Goal: Task Accomplishment & Management: Manage account settings

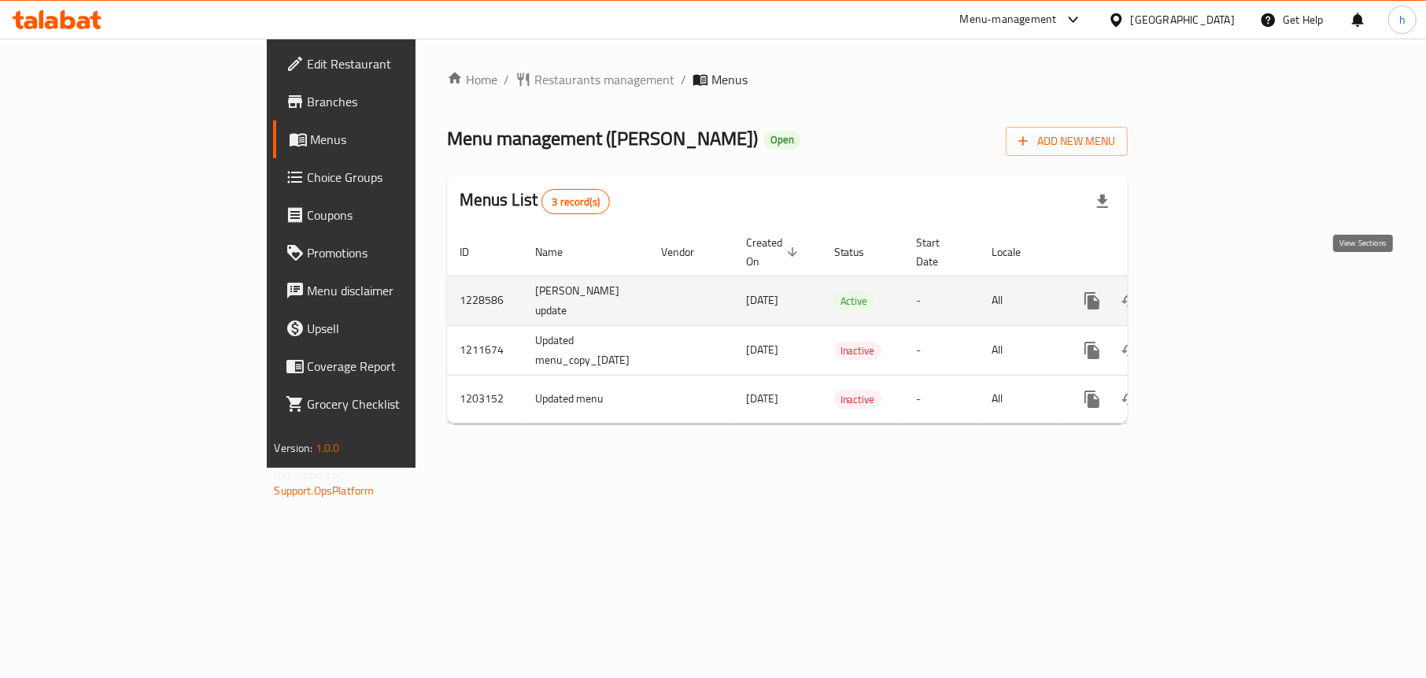
click at [1215, 291] on icon "enhanced table" at bounding box center [1206, 300] width 19 height 19
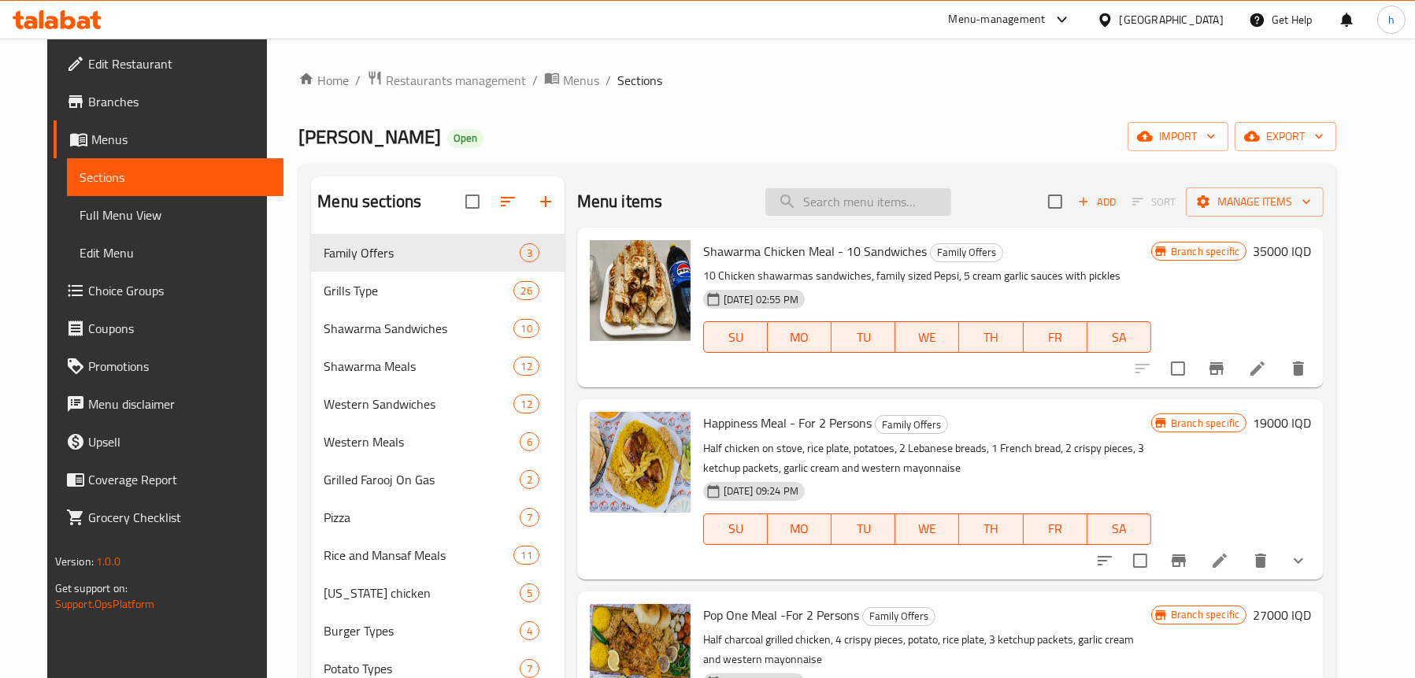
click at [840, 192] on input "search" at bounding box center [858, 202] width 186 height 28
paste input "Mix Grills Meal"
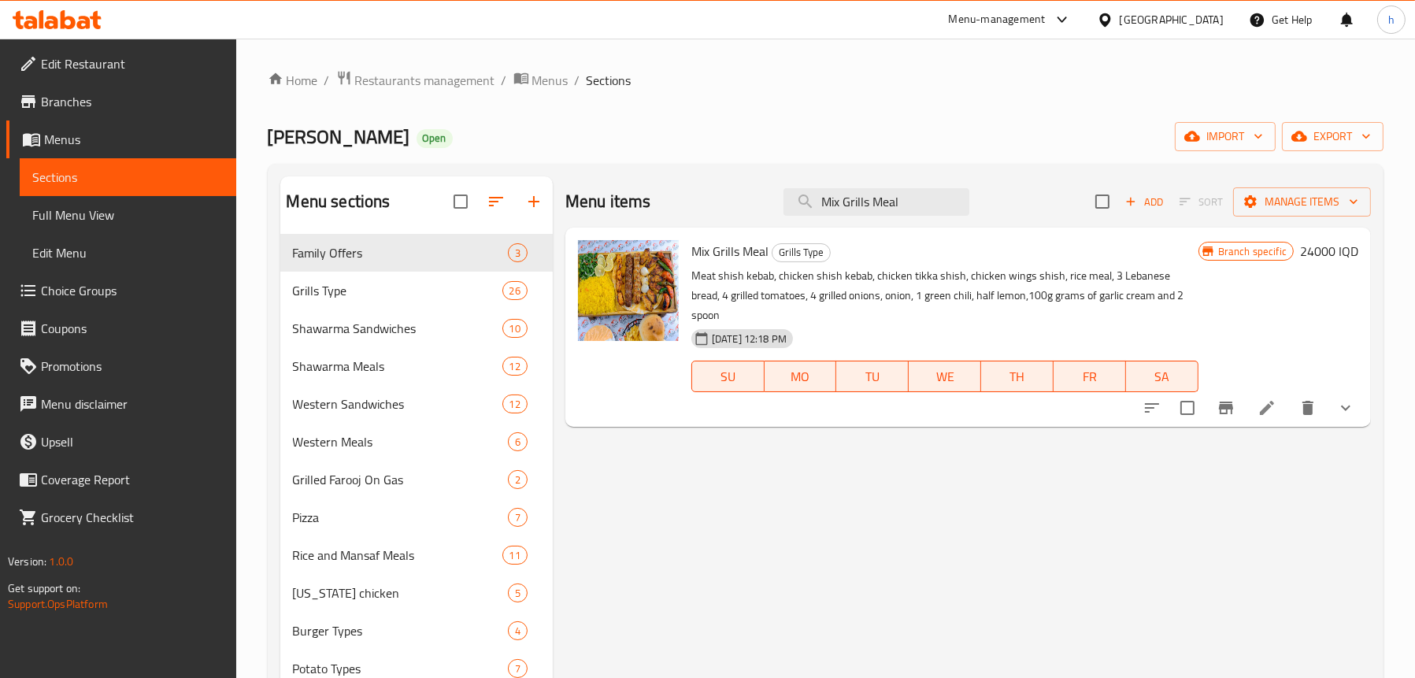
type input "Mix Grills Meal"
click at [1349, 402] on button "show more" at bounding box center [1345, 408] width 38 height 38
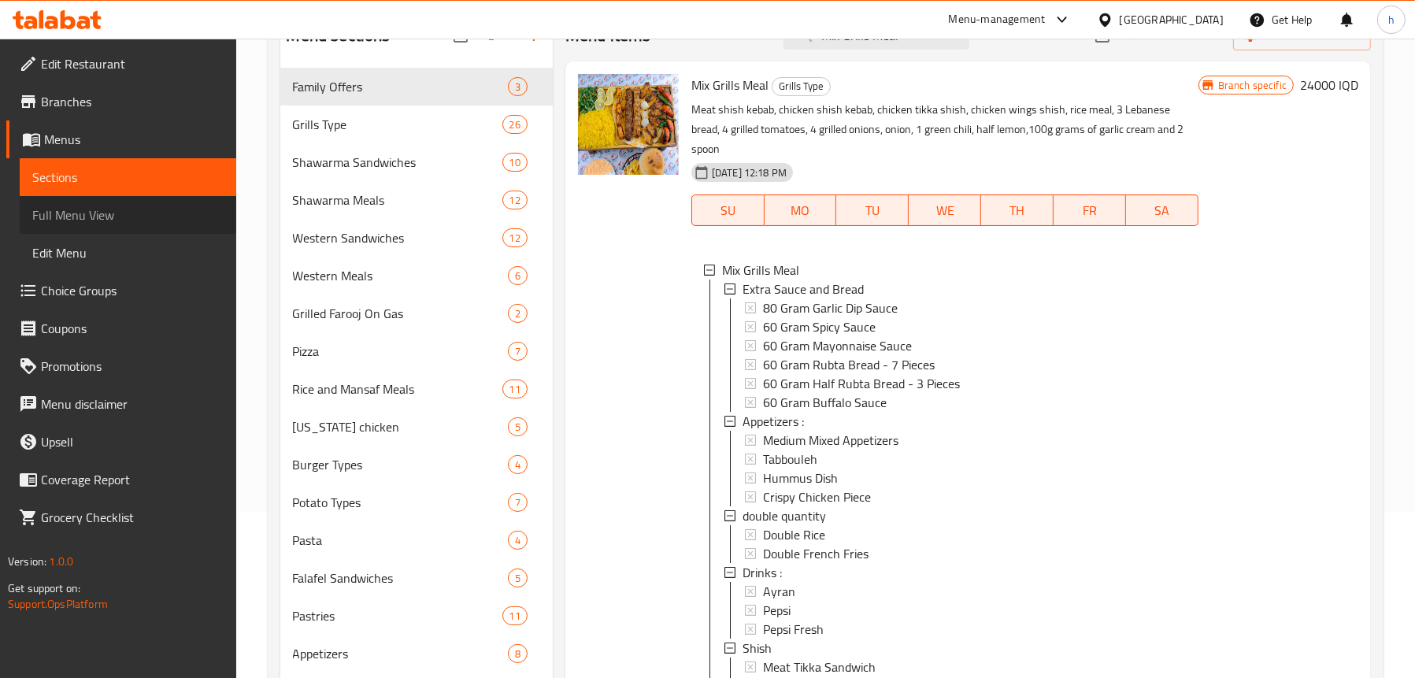
click at [120, 207] on span "Full Menu View" at bounding box center [127, 214] width 191 height 19
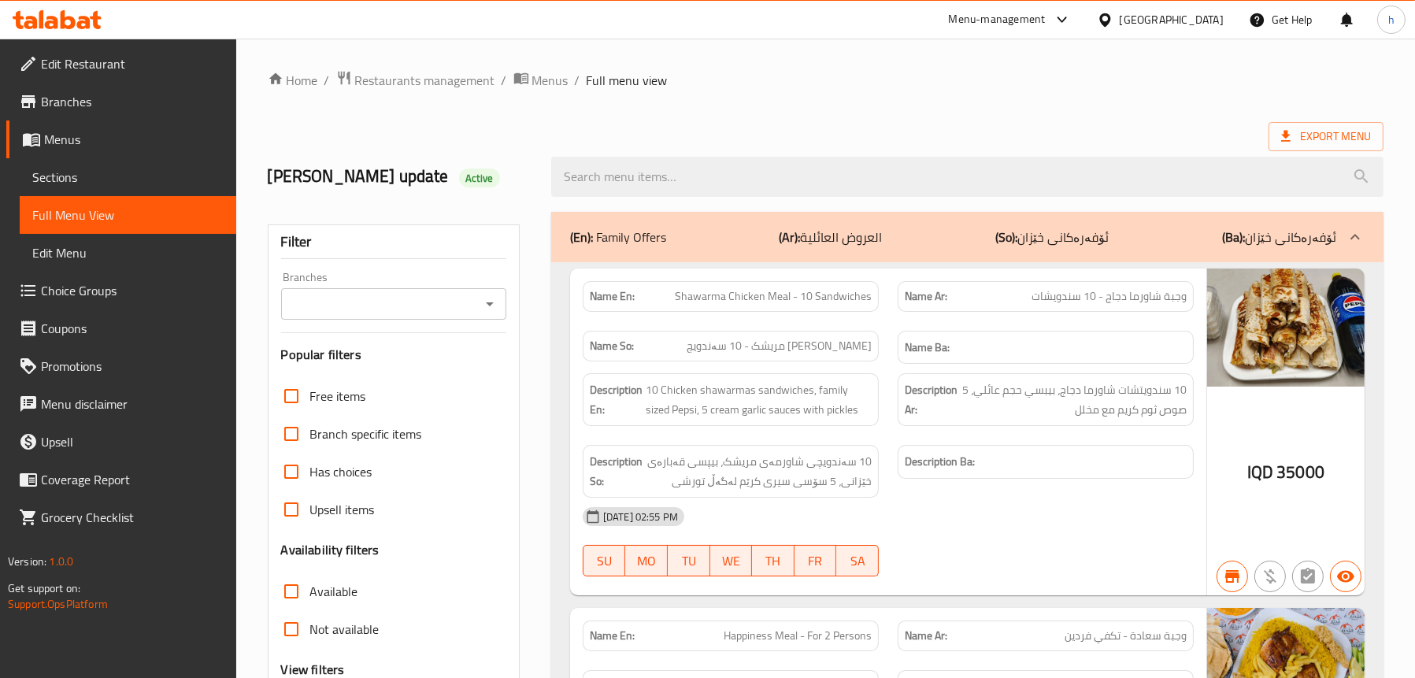
click at [490, 305] on icon "Open" at bounding box center [490, 304] width 8 height 4
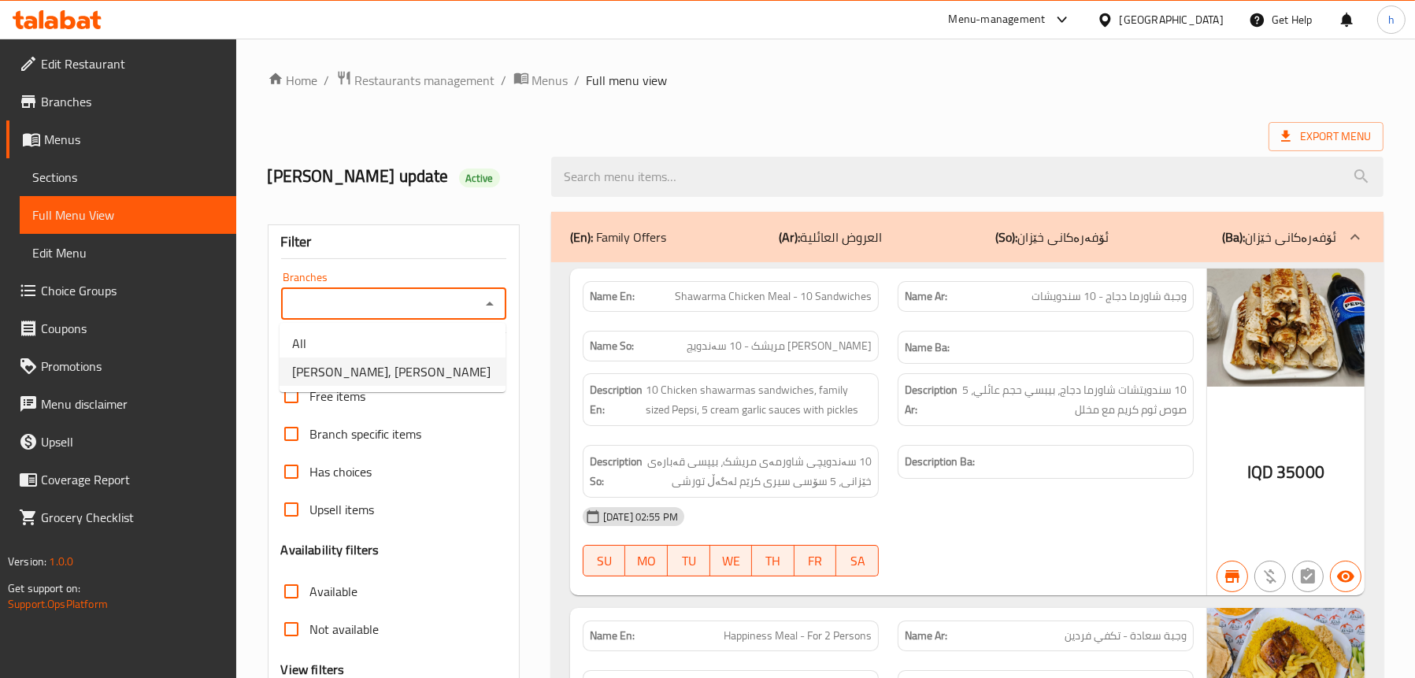
click at [408, 372] on span "[PERSON_NAME], [PERSON_NAME]" at bounding box center [391, 371] width 198 height 19
type input "[PERSON_NAME], [PERSON_NAME]"
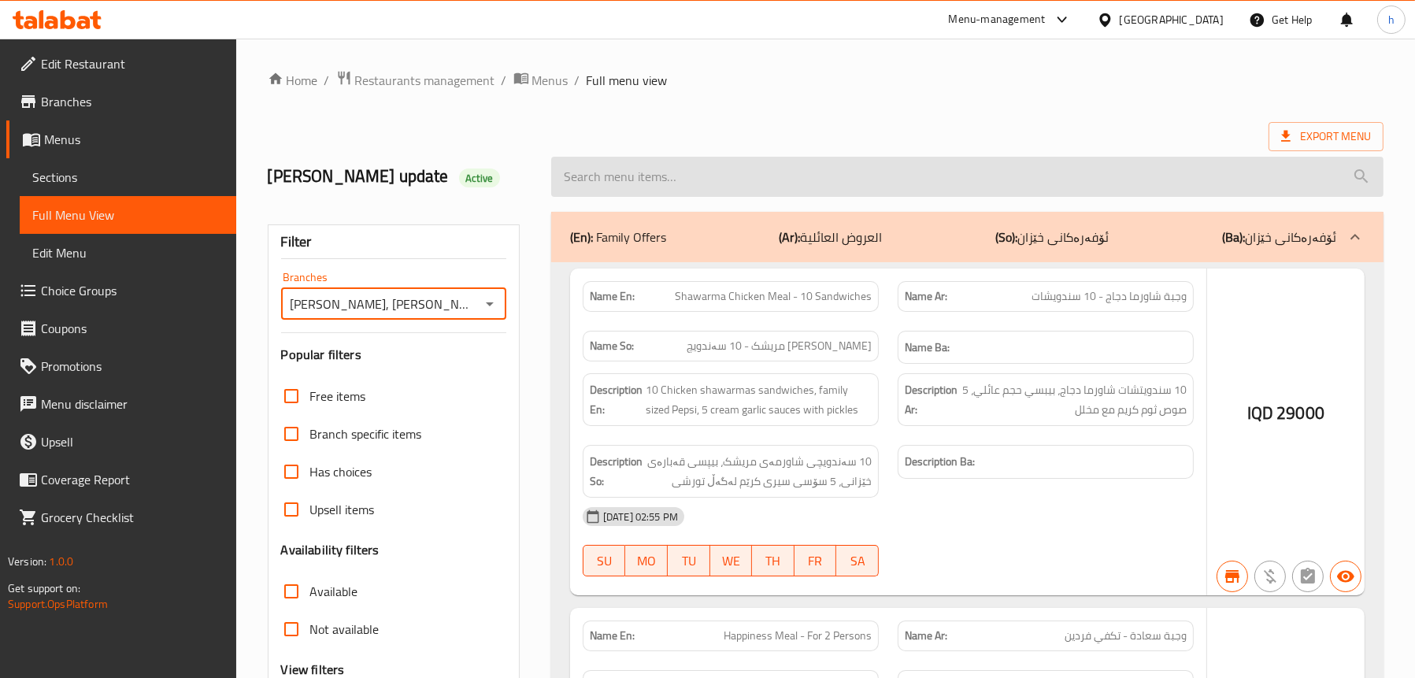
click at [654, 172] on input "search" at bounding box center [967, 177] width 832 height 40
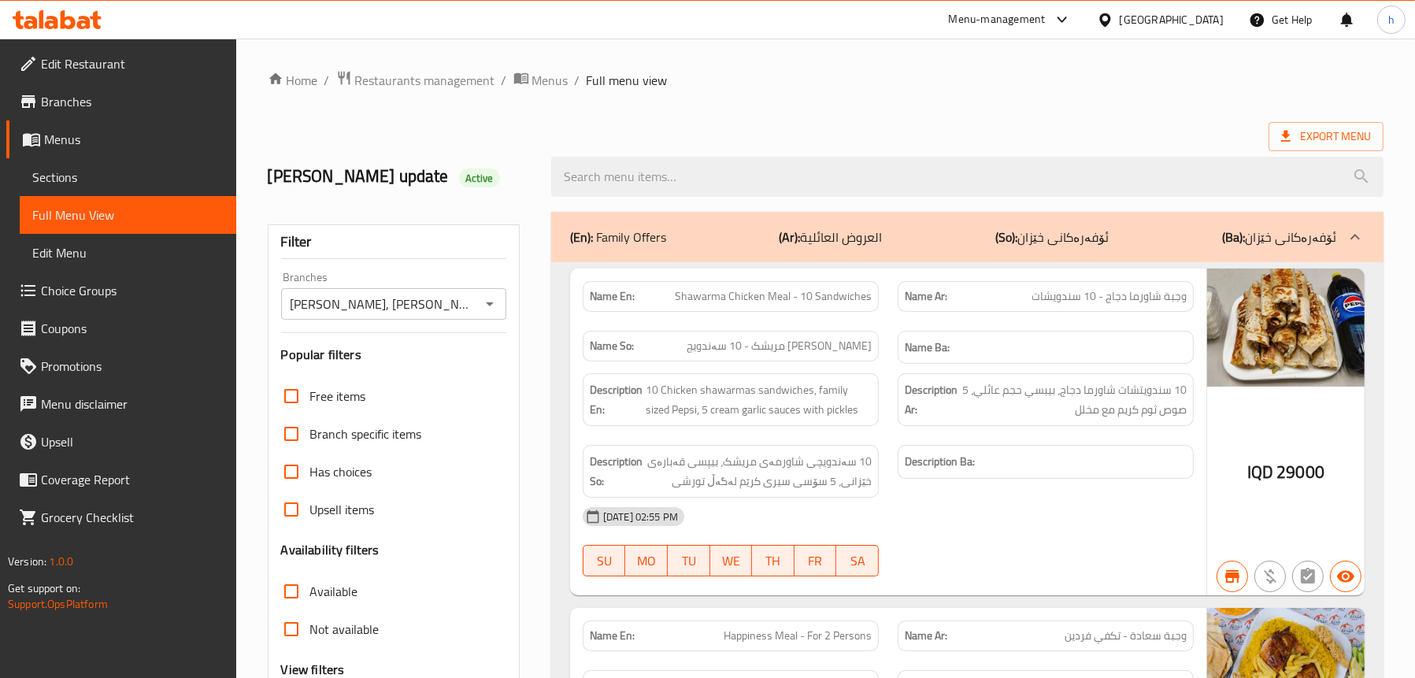
paste input "Mix Grills Meal"
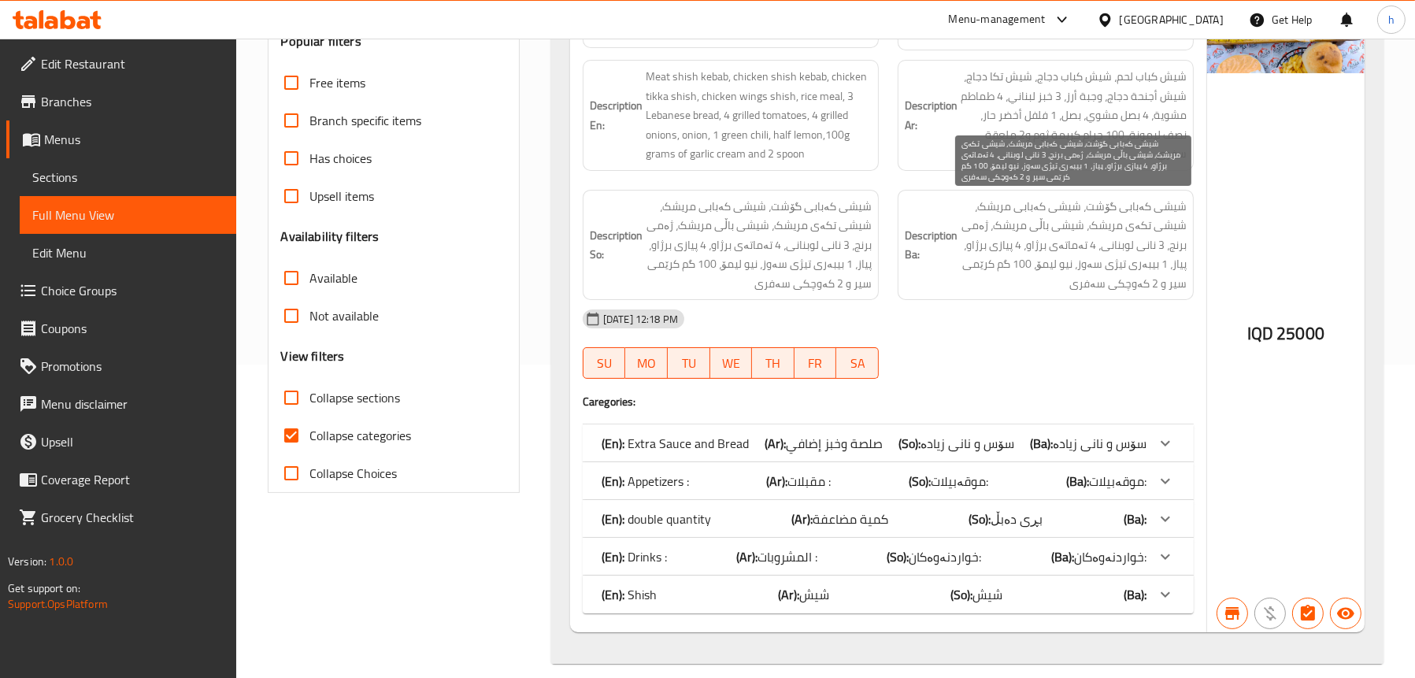
scroll to position [330, 0]
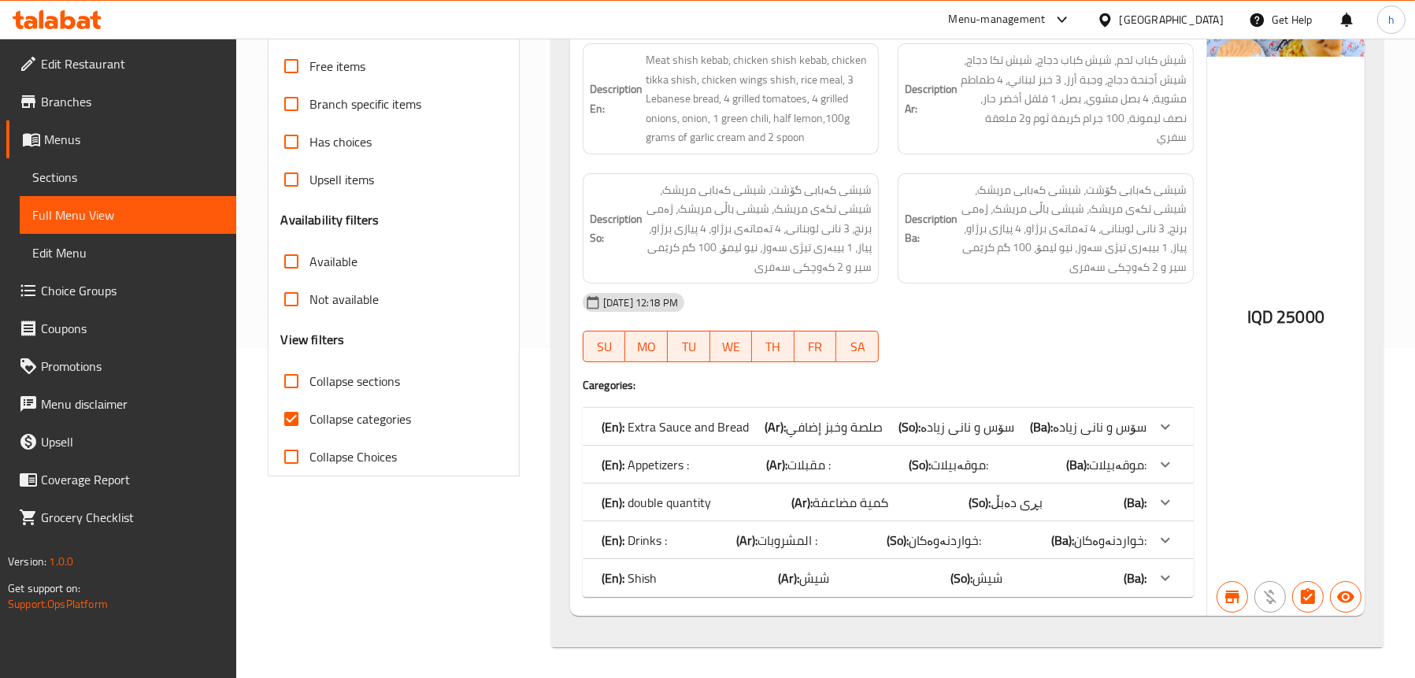
type input "Mix Grills Meal"
click at [764, 565] on div "(En): Shish (Ar): شیش (So): شیش (Ba):" at bounding box center [888, 578] width 611 height 38
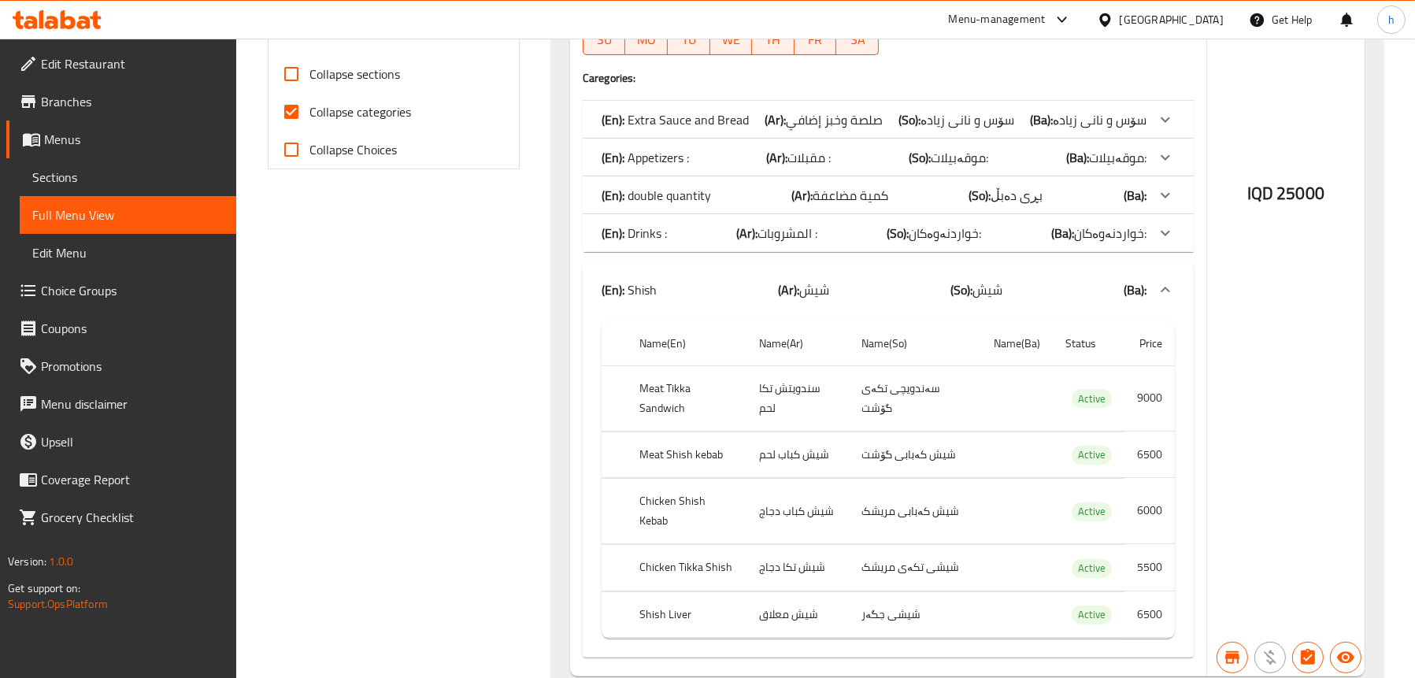
scroll to position [645, 0]
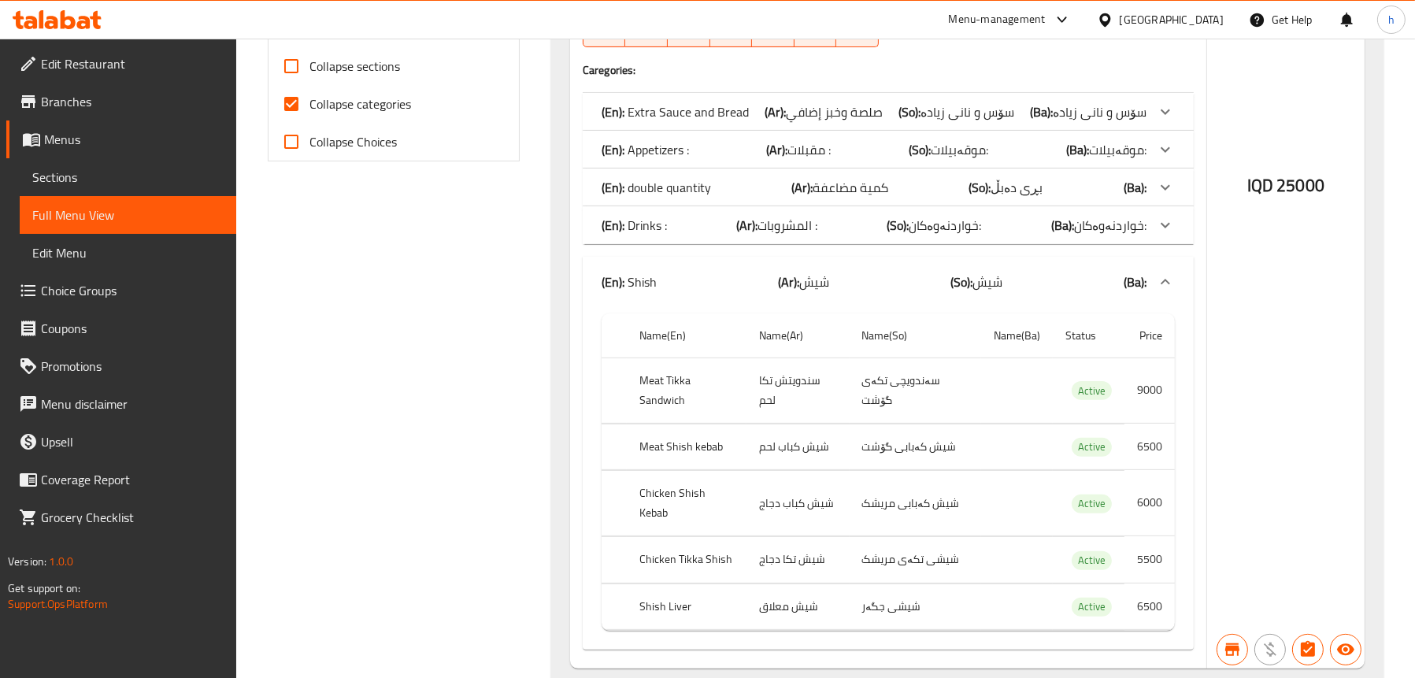
click at [816, 287] on span "شیش" at bounding box center [814, 282] width 30 height 24
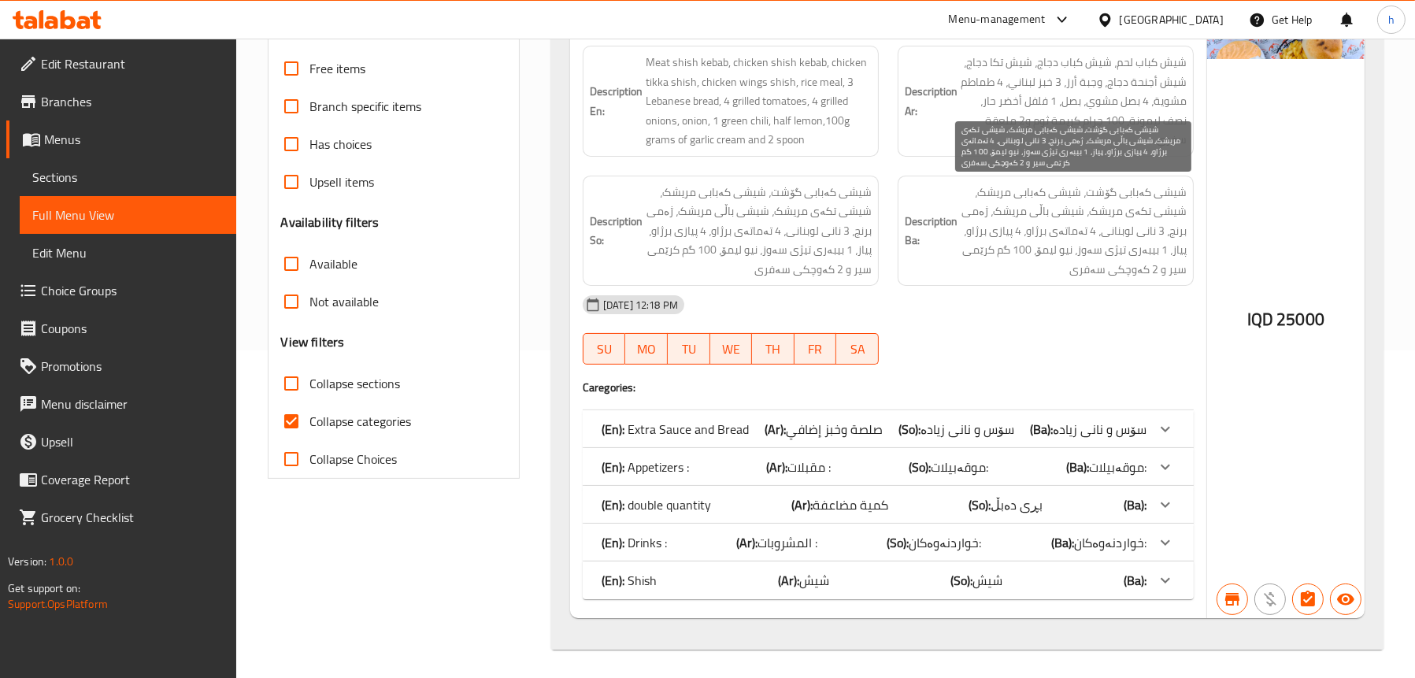
scroll to position [330, 0]
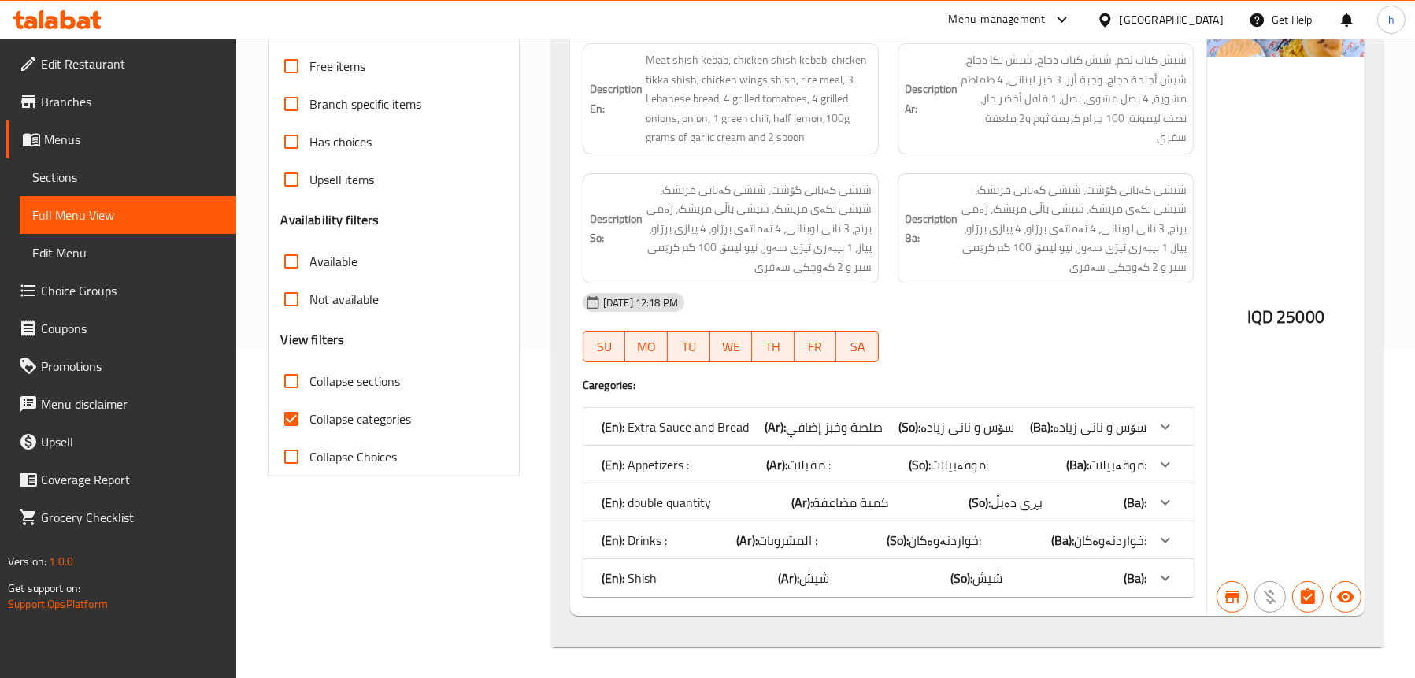
click at [666, 470] on p "(En): Appetizers :" at bounding box center [644, 464] width 87 height 19
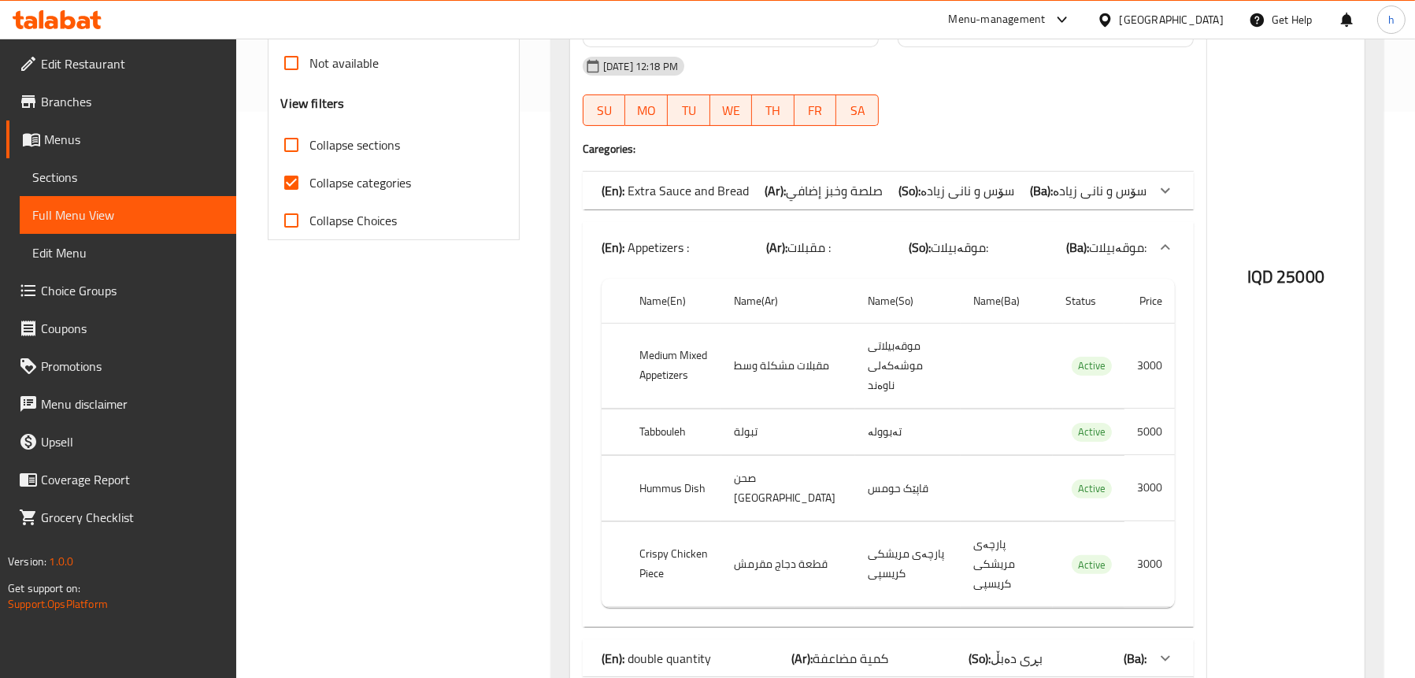
click at [701, 251] on div "(En): Appetizers : (Ar): مقبلات : (So): موقەبیلات: (Ba): موقەبیلات:" at bounding box center [873, 247] width 545 height 19
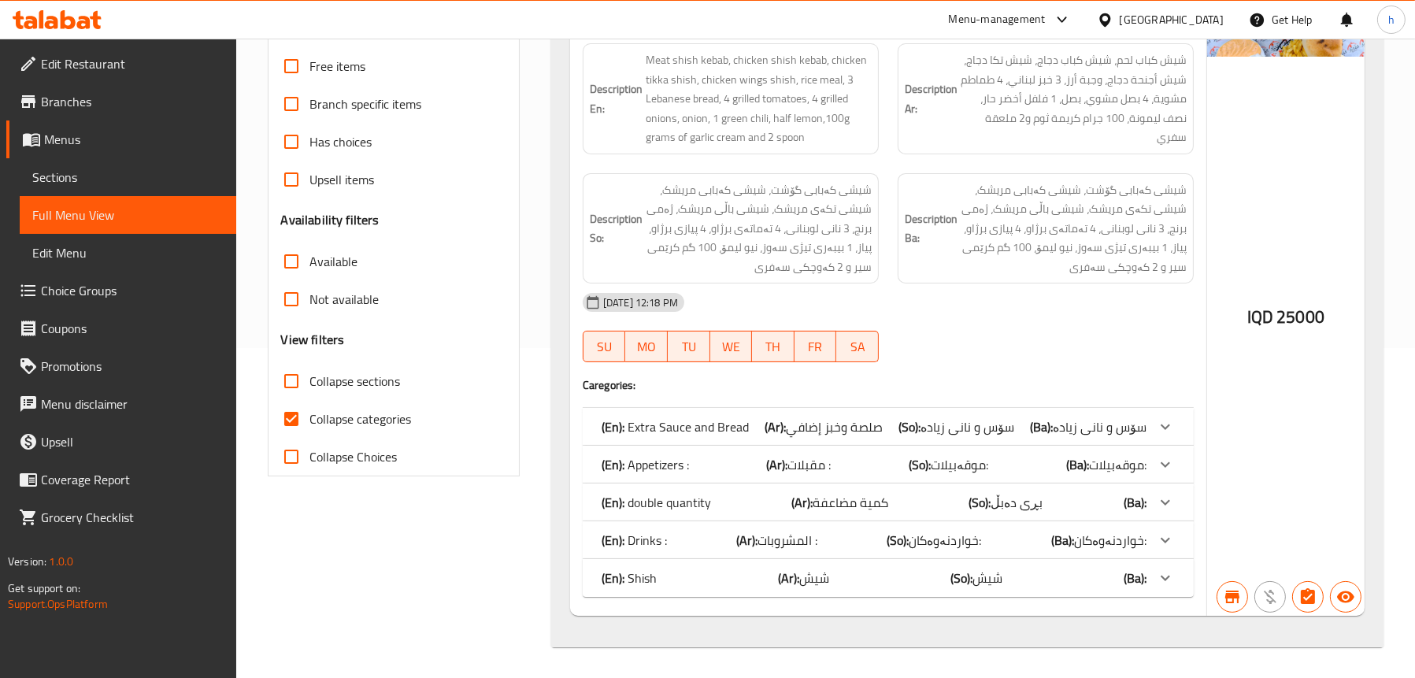
click at [76, 290] on span "Choice Groups" at bounding box center [132, 290] width 183 height 19
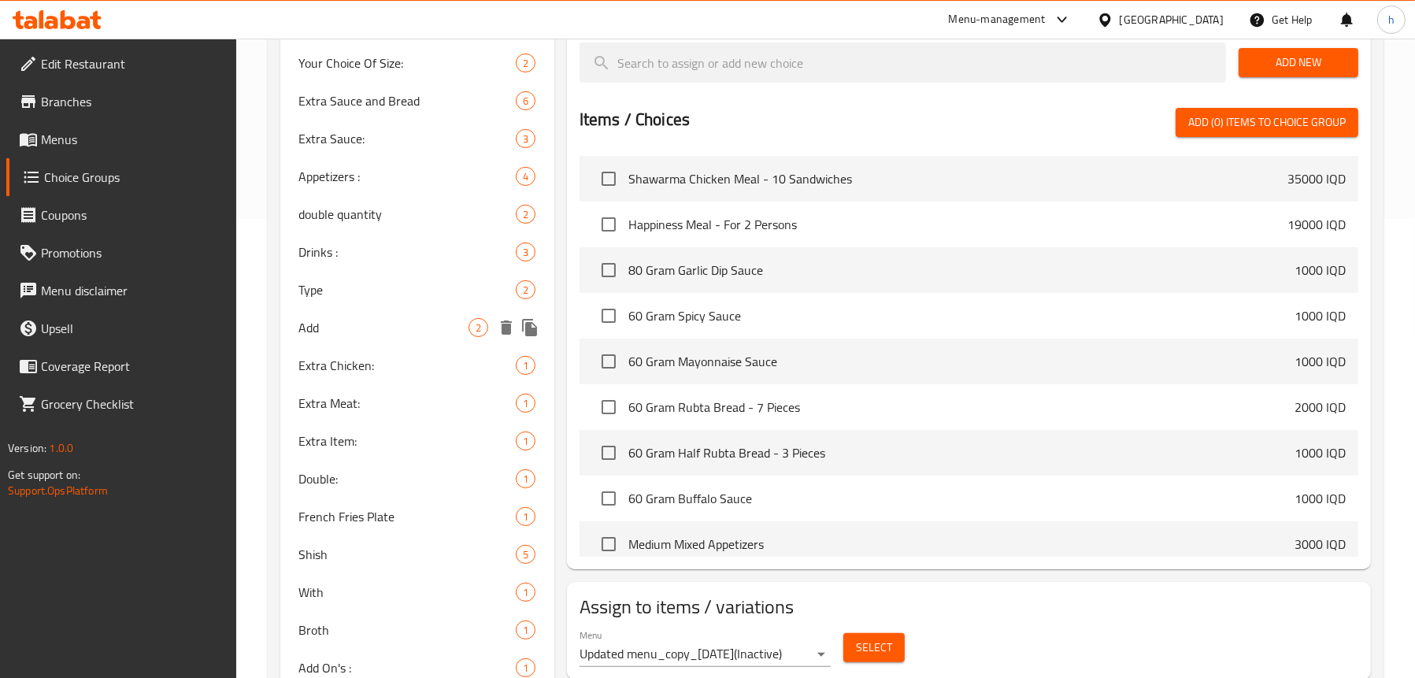
scroll to position [472, 0]
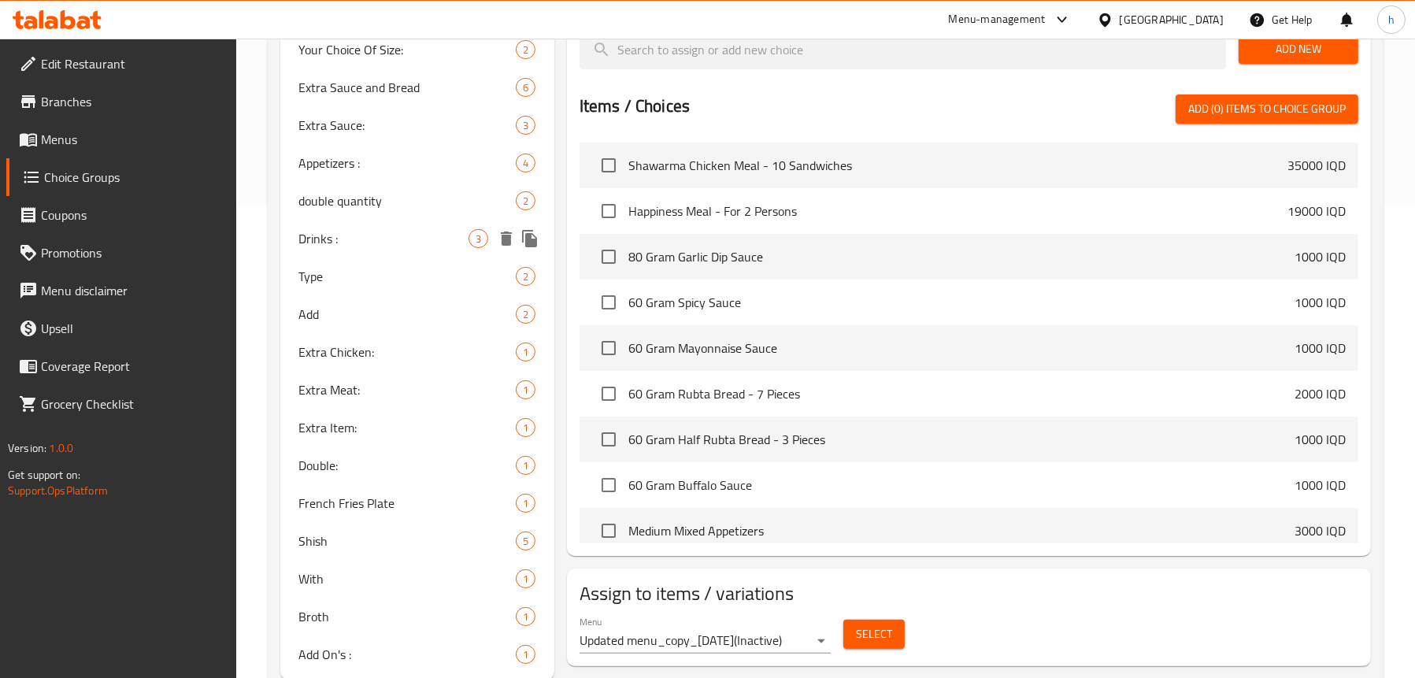
click at [348, 243] on span "Drinks :" at bounding box center [383, 238] width 169 height 19
type input "Drinks :"
type input "المشروبات :"
type input "خواردنەوەکان:"
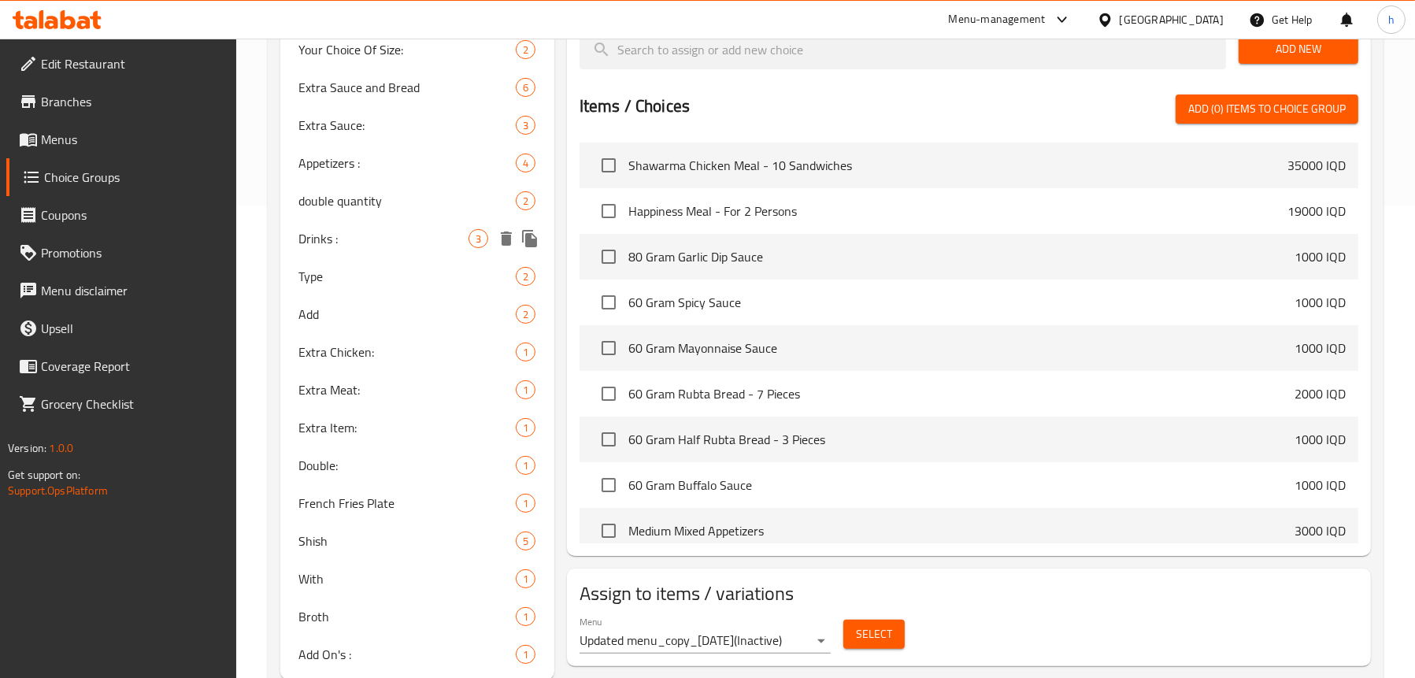
type input "3"
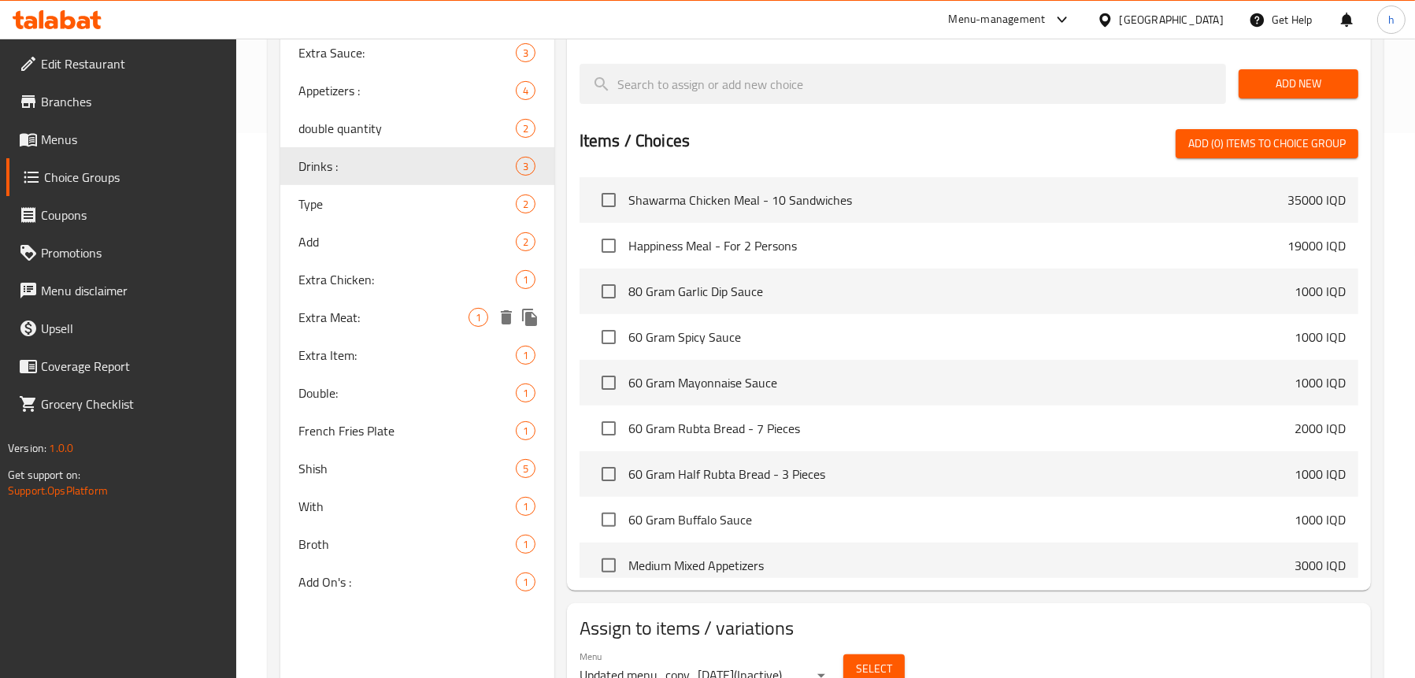
scroll to position [551, 0]
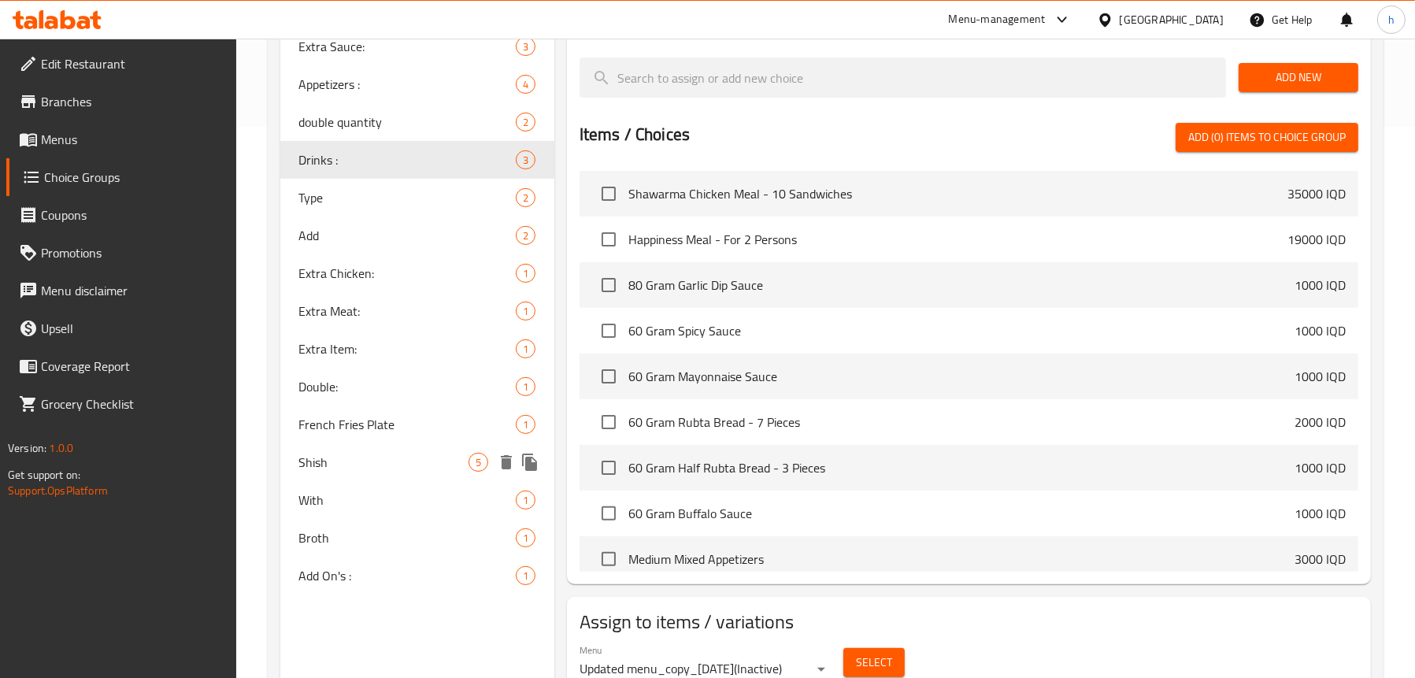
click at [359, 460] on span "Shish" at bounding box center [383, 462] width 169 height 19
type input "Shish"
type input "شیش"
type input "5"
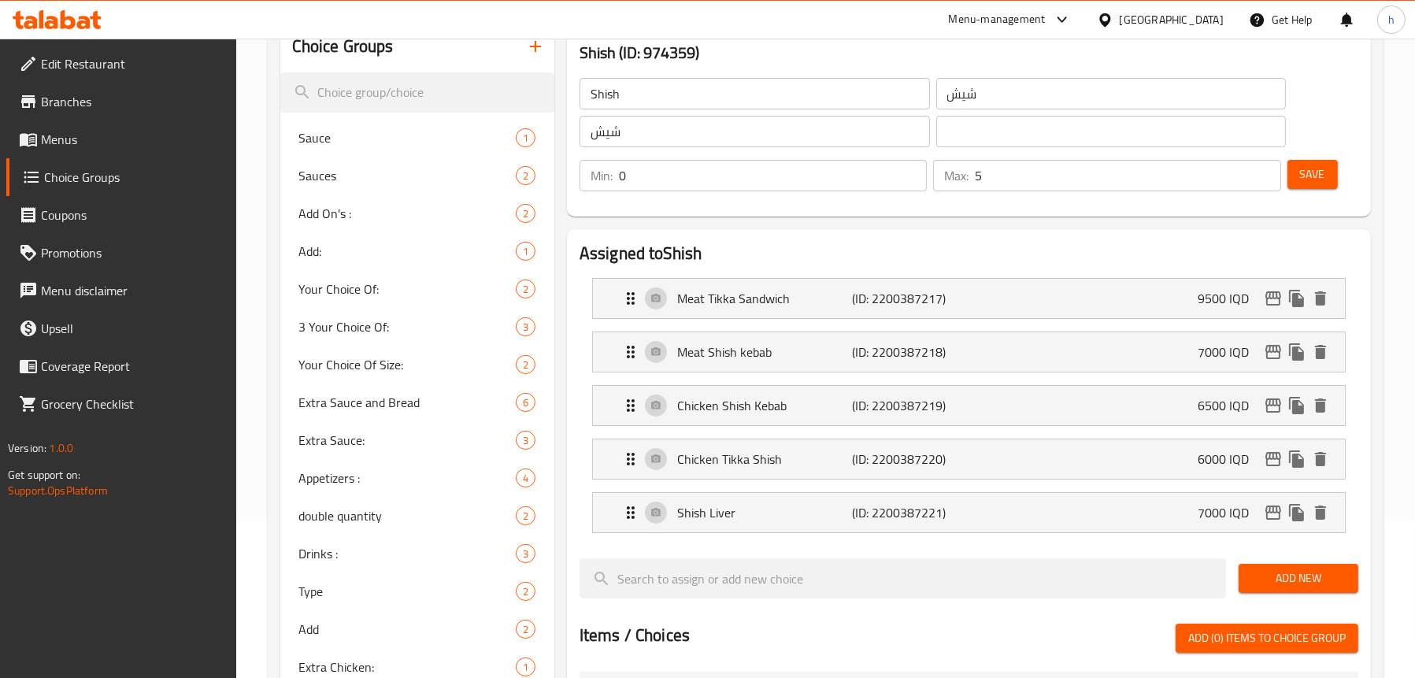
scroll to position [157, 0]
click at [80, 139] on span "Menus" at bounding box center [132, 139] width 183 height 19
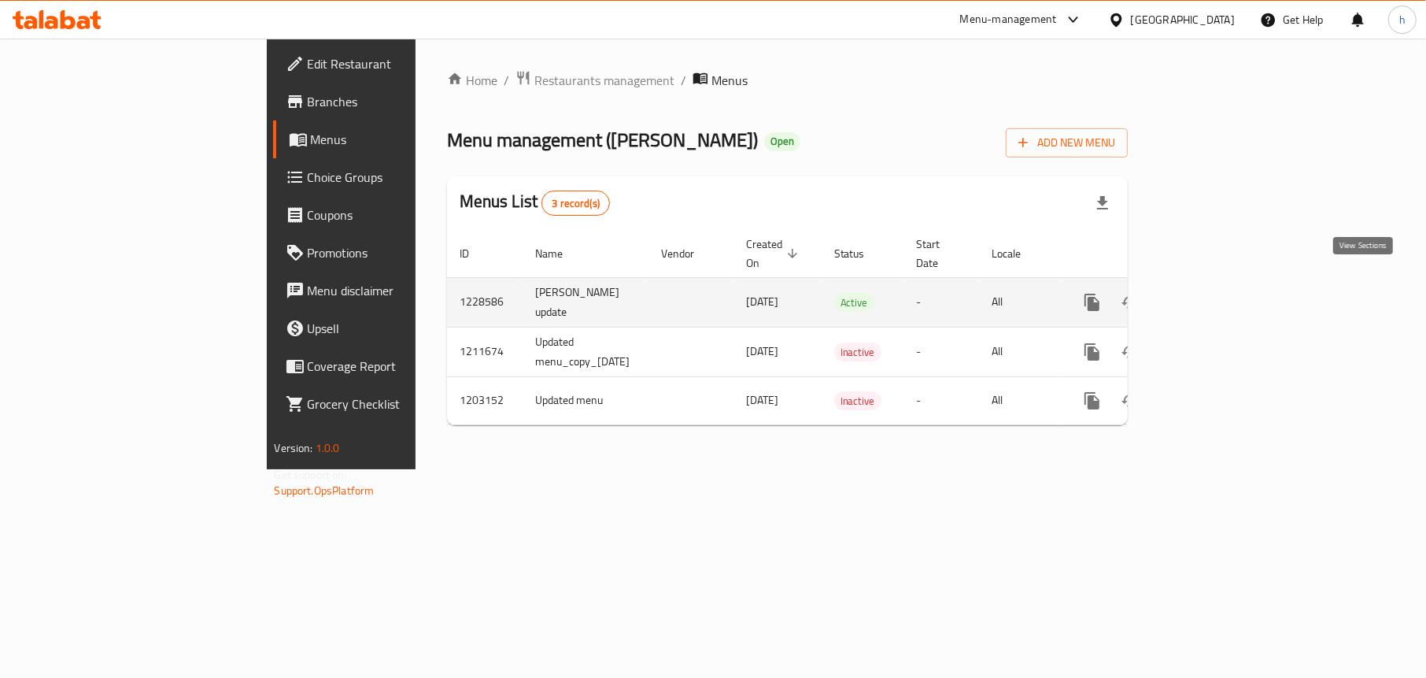
click at [1213, 295] on icon "enhanced table" at bounding box center [1206, 302] width 14 height 14
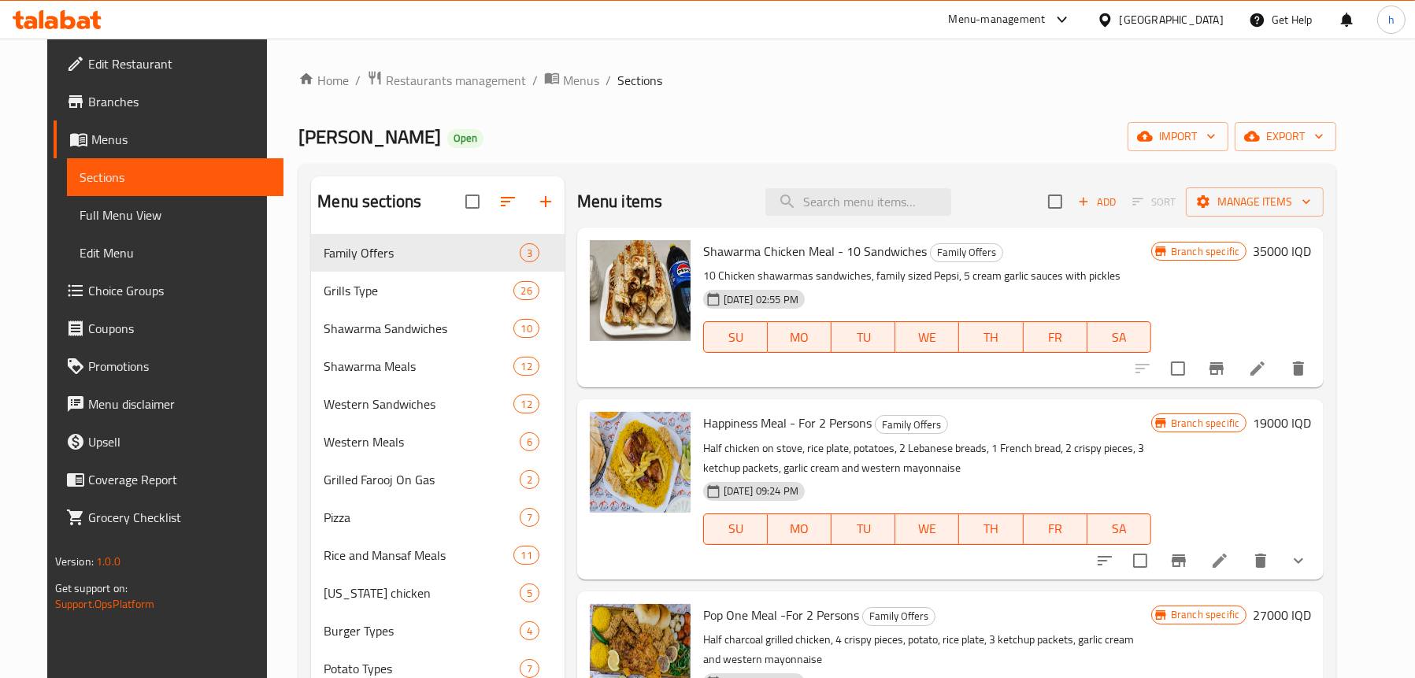
click at [845, 186] on div "Menu items Add Sort Manage items" at bounding box center [950, 201] width 746 height 51
click at [845, 197] on input "search" at bounding box center [858, 202] width 186 height 28
paste input "Mix Grills Meal"
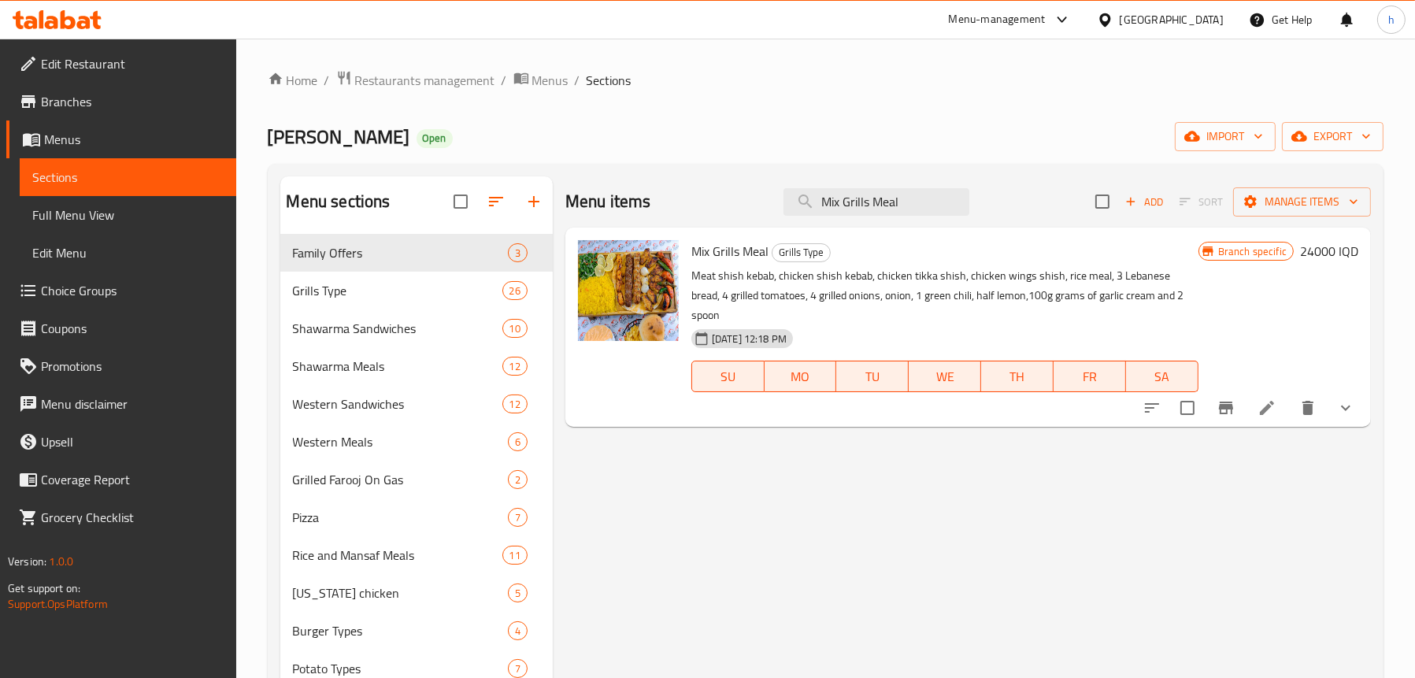
type input "Mix Grills Meal"
click at [122, 202] on link "Full Menu View" at bounding box center [128, 215] width 216 height 38
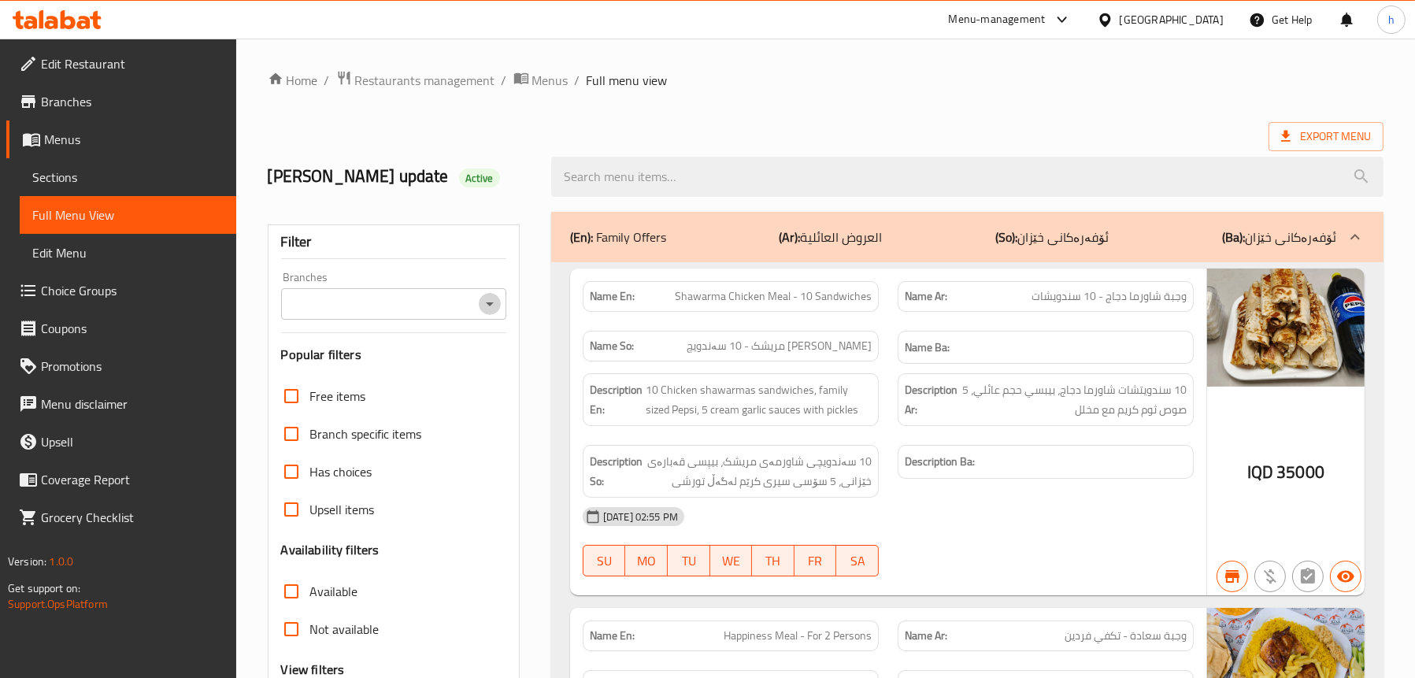
click at [490, 302] on icon "Open" at bounding box center [490, 304] width 8 height 4
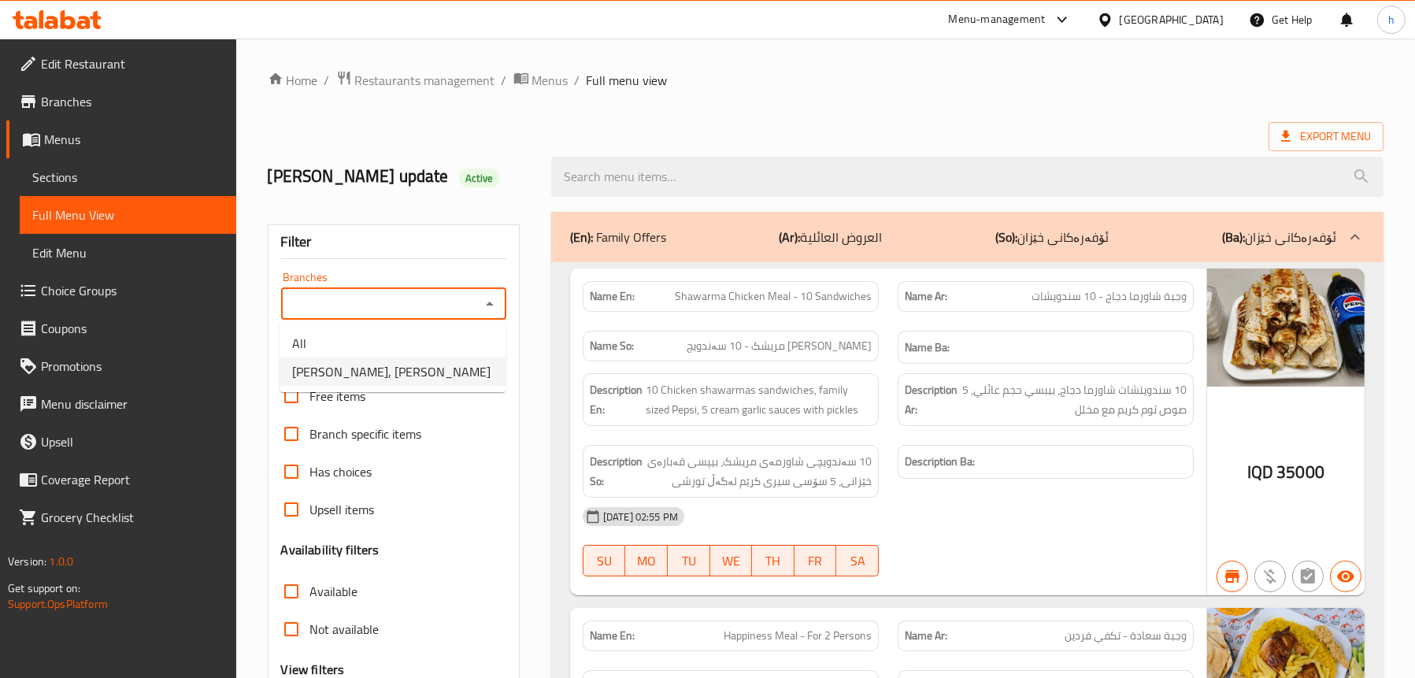
click at [387, 369] on span "[PERSON_NAME], [PERSON_NAME]" at bounding box center [391, 371] width 198 height 19
type input "[PERSON_NAME], [PERSON_NAME]"
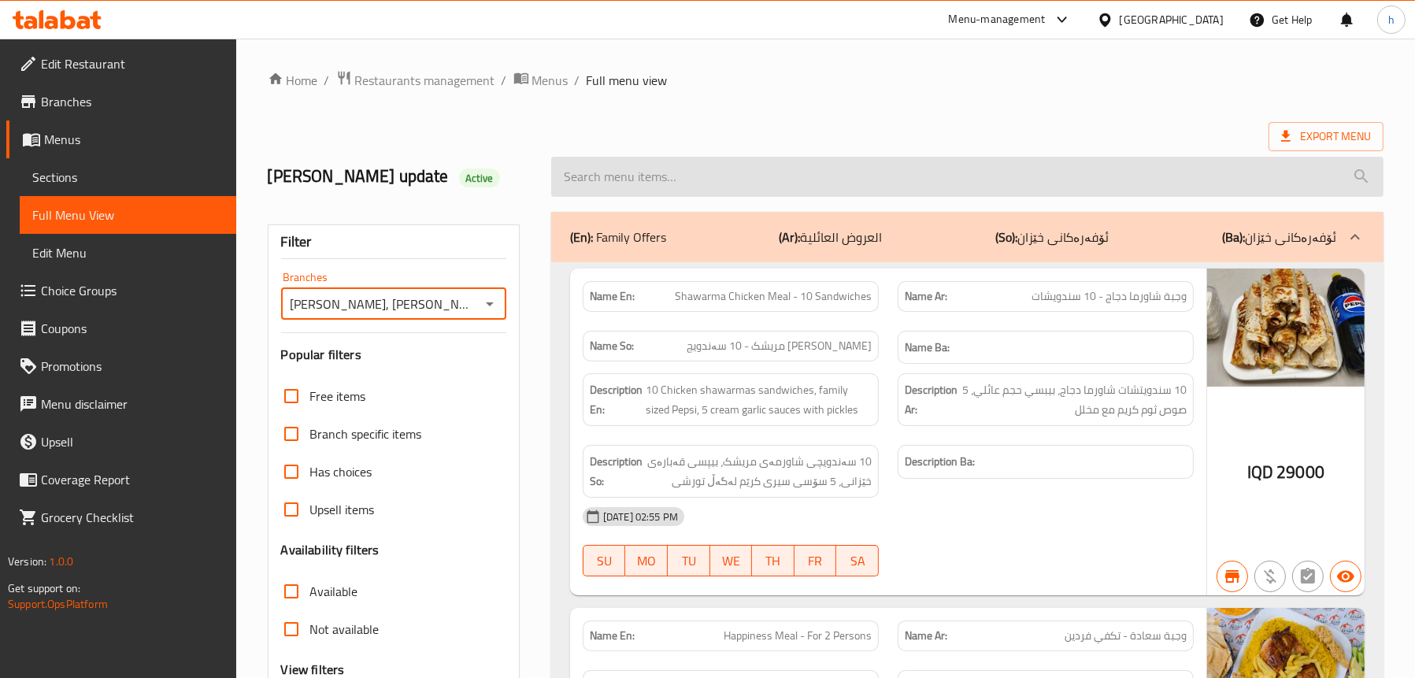
click at [668, 177] on input "search" at bounding box center [967, 177] width 832 height 40
paste input "Mix Grills Meal"
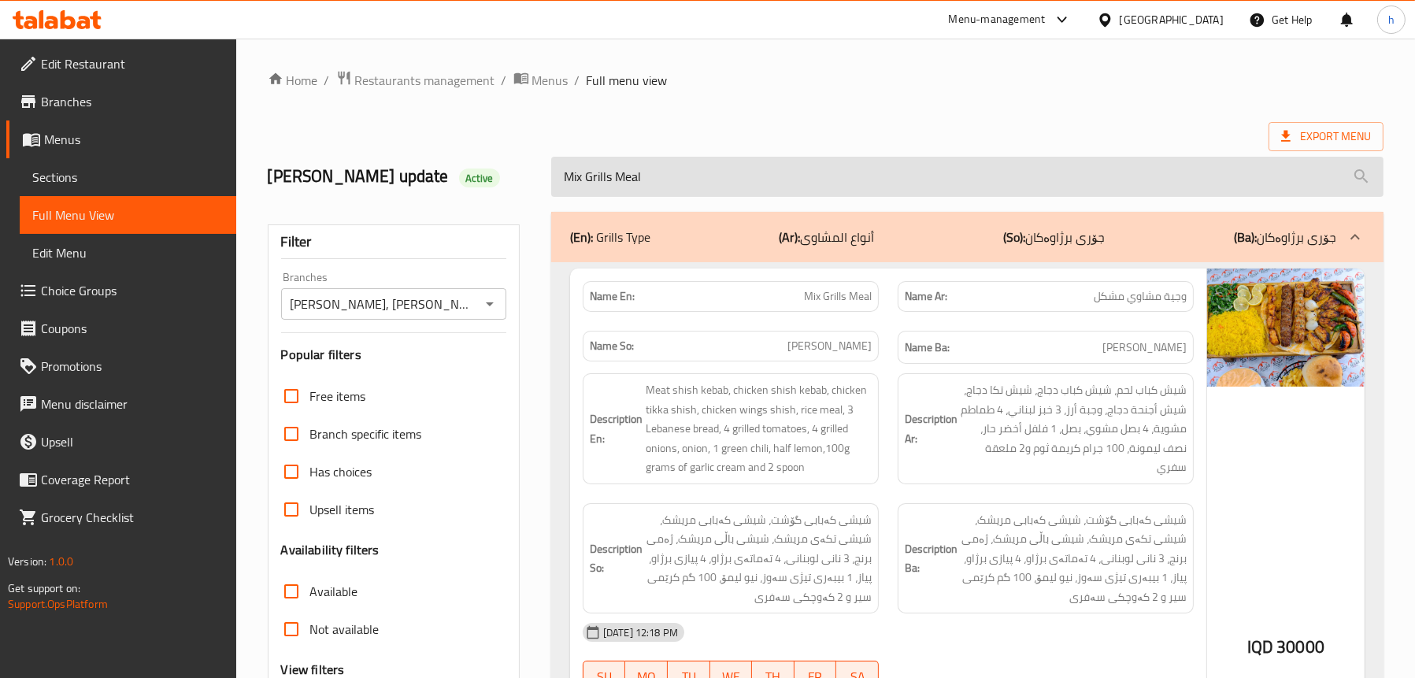
click at [713, 177] on input "Mix Grills Meal" at bounding box center [967, 177] width 832 height 40
paste input "Kilo Mixed Gril"
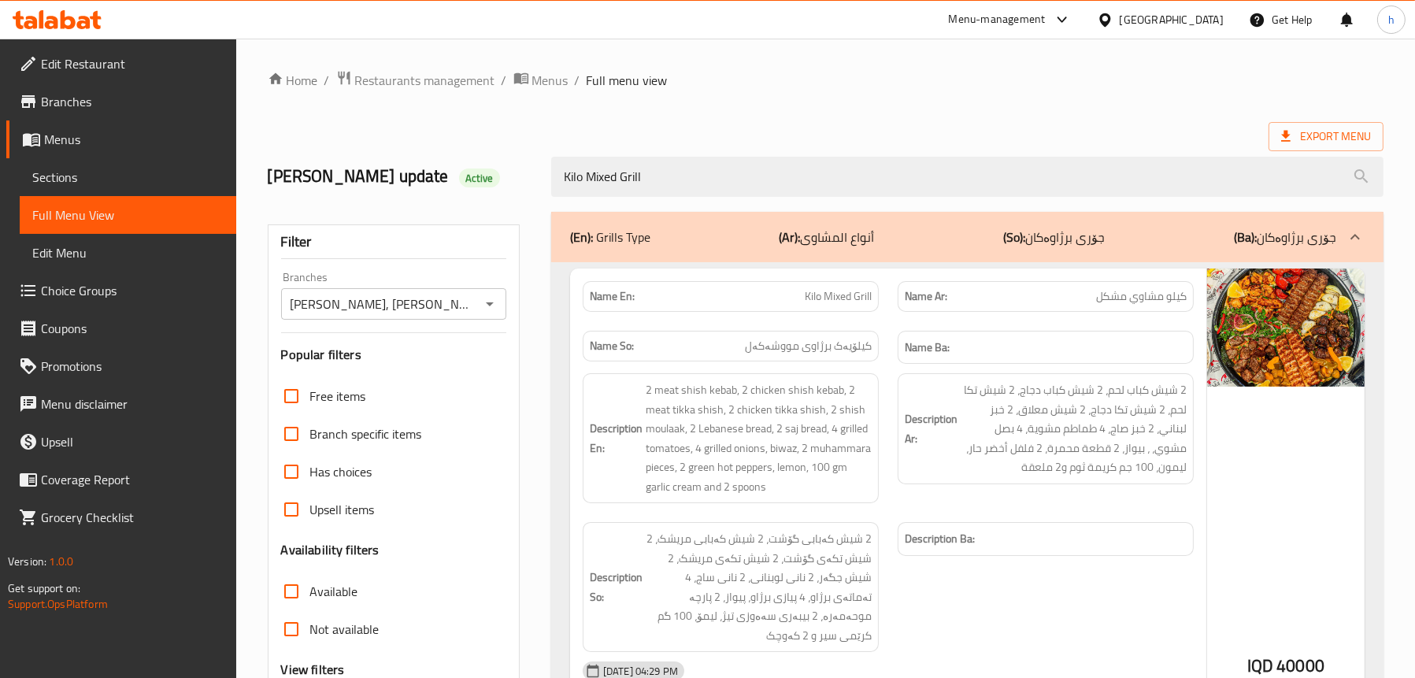
type input "Kilo Mixed Grill"
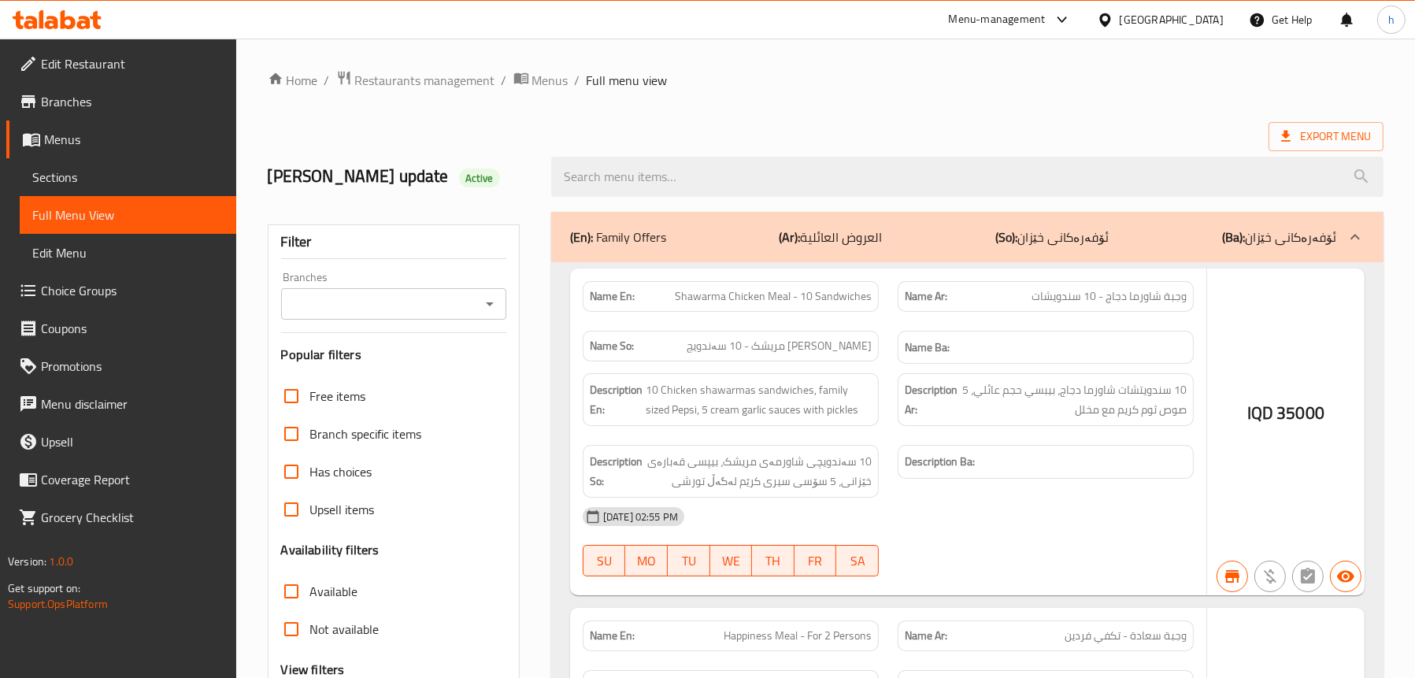
click at [485, 307] on div at bounding box center [707, 339] width 1415 height 678
click at [490, 304] on div at bounding box center [707, 339] width 1415 height 678
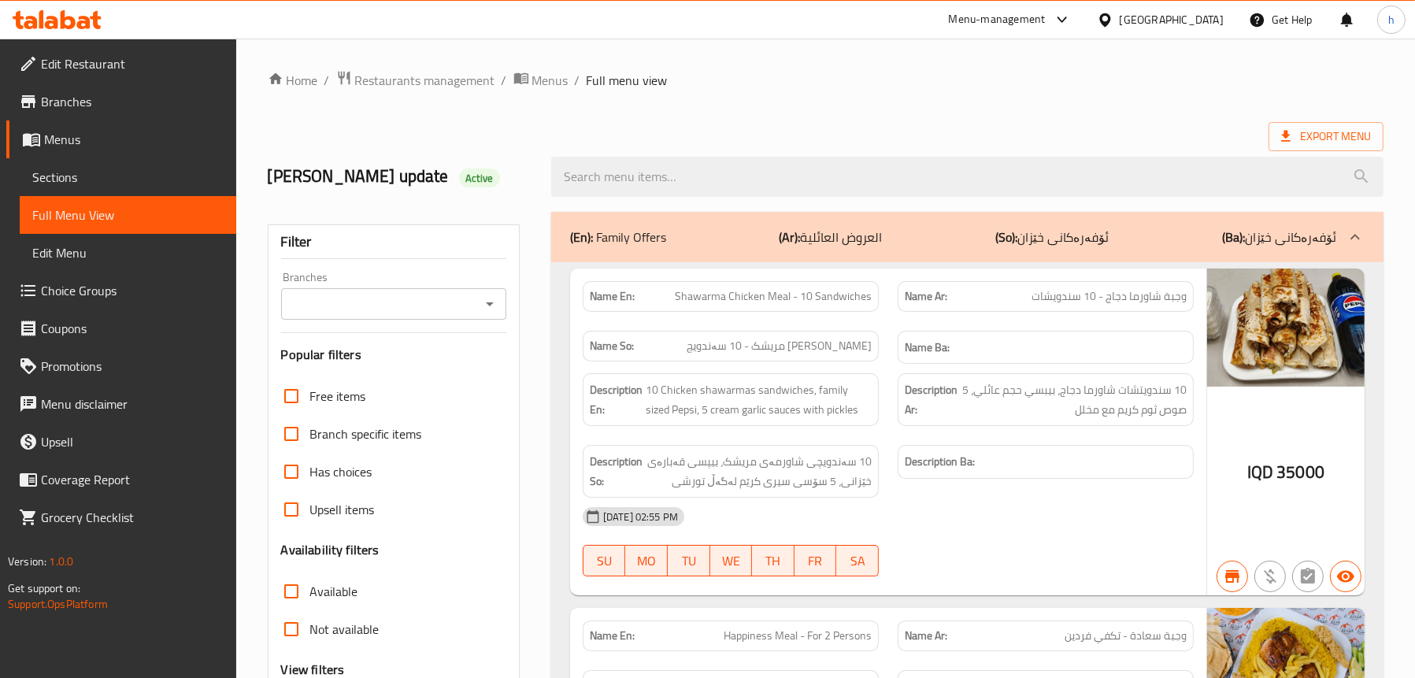
click at [490, 304] on icon "Open" at bounding box center [490, 304] width 8 height 4
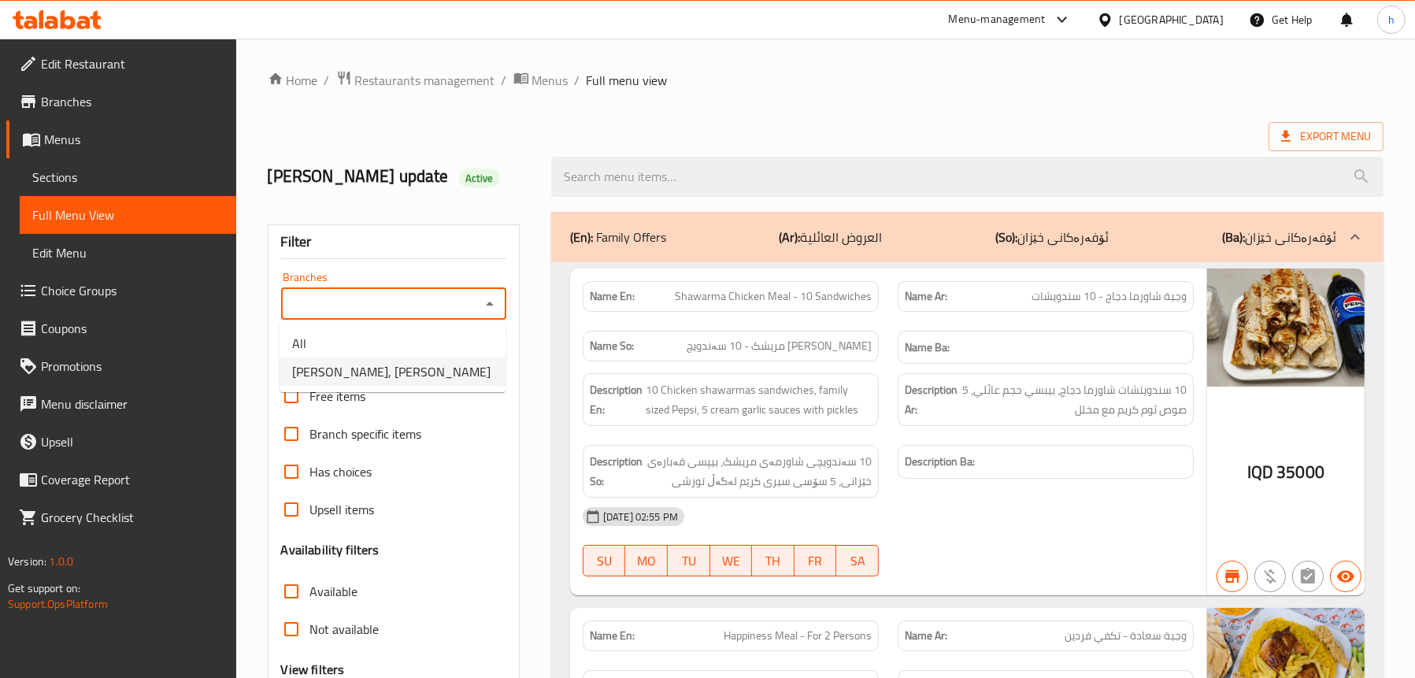
click at [439, 366] on li "[PERSON_NAME], [PERSON_NAME]" at bounding box center [392, 371] width 226 height 28
type input "[PERSON_NAME], [PERSON_NAME]"
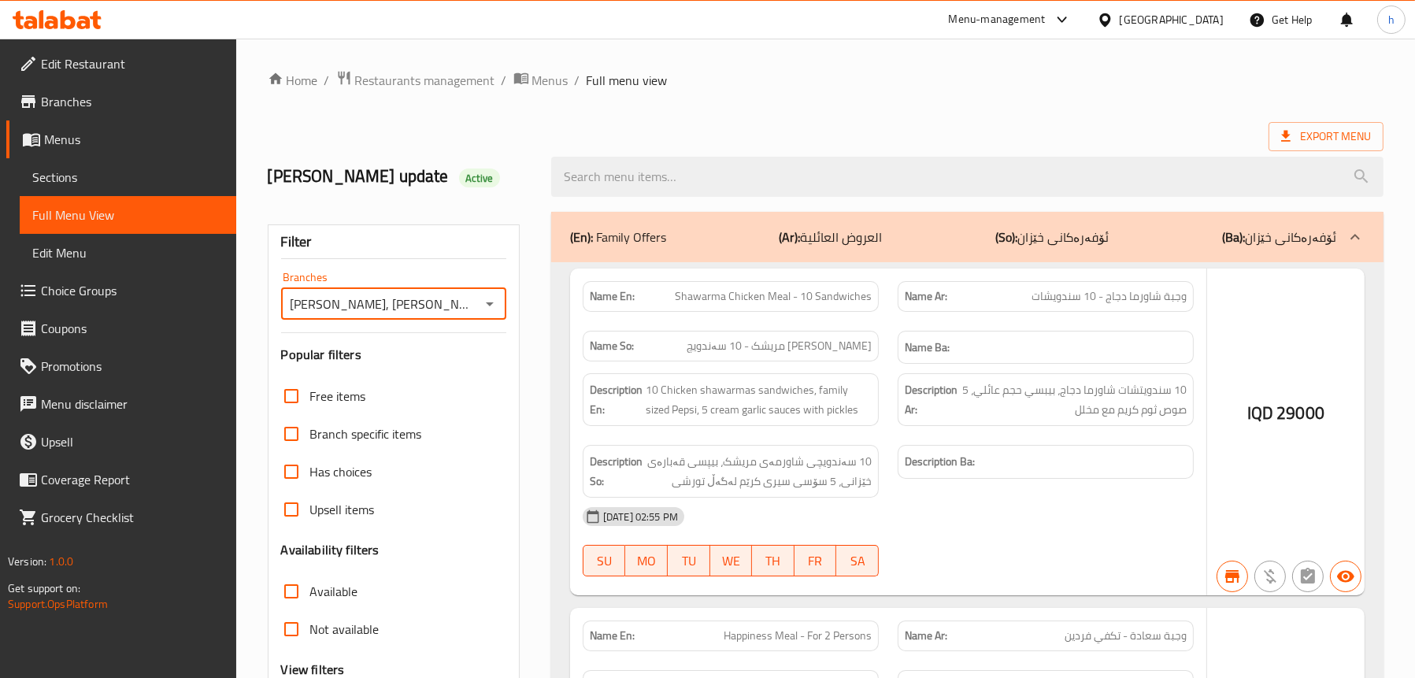
click at [682, 176] on input "search" at bounding box center [967, 177] width 832 height 40
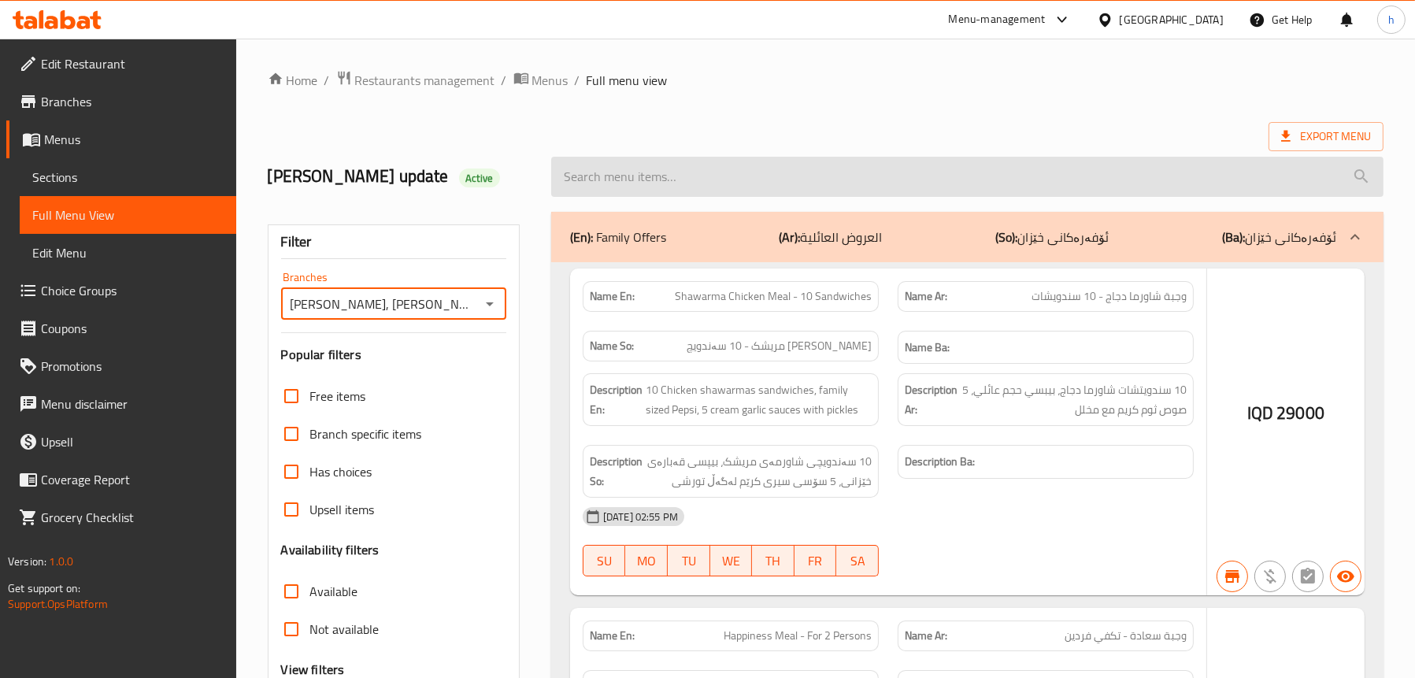
click at [682, 168] on input "search" at bounding box center [967, 177] width 832 height 40
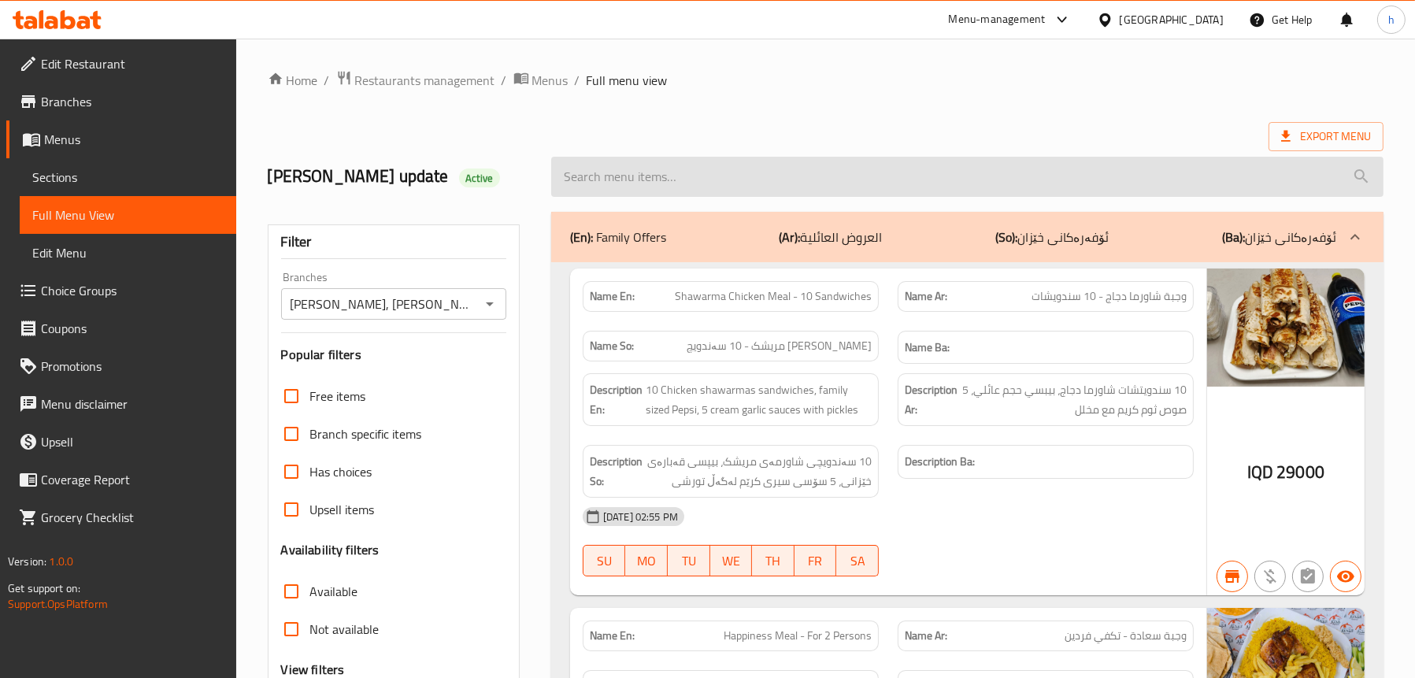
paste input "Kilo Mixed Grill"
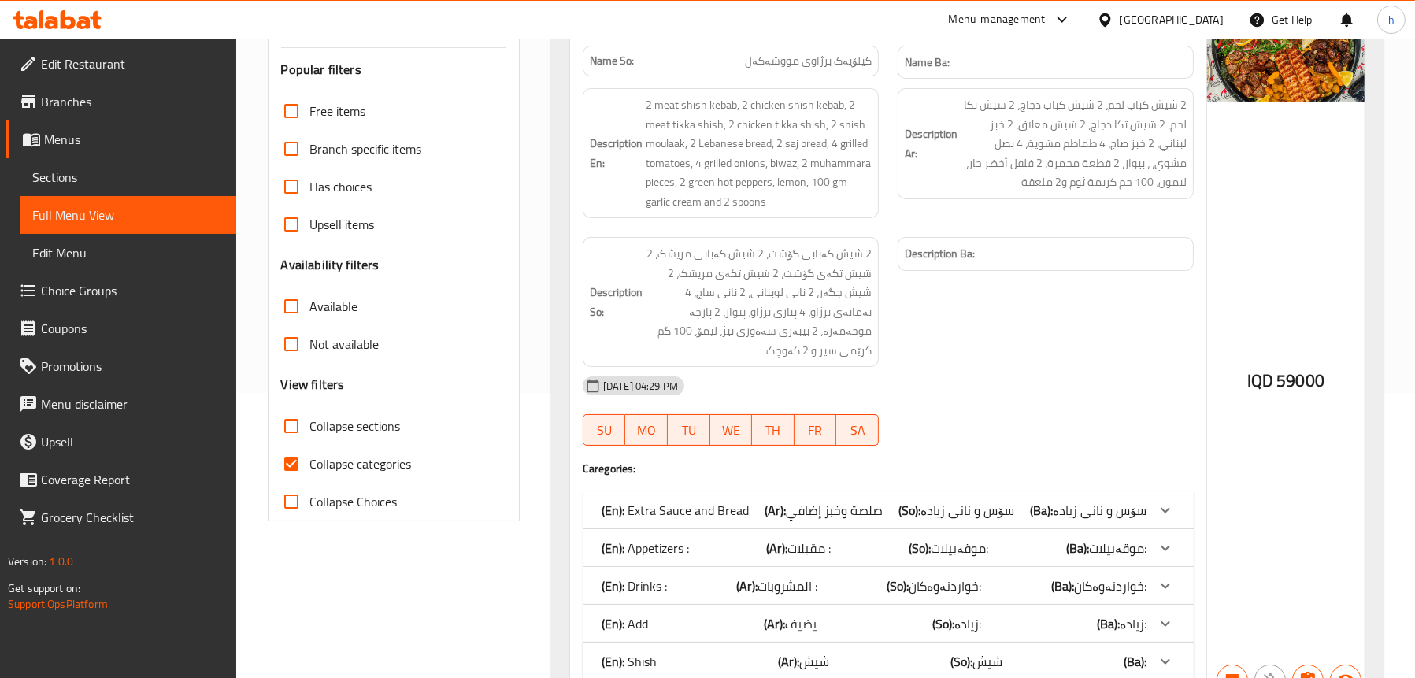
scroll to position [192, 0]
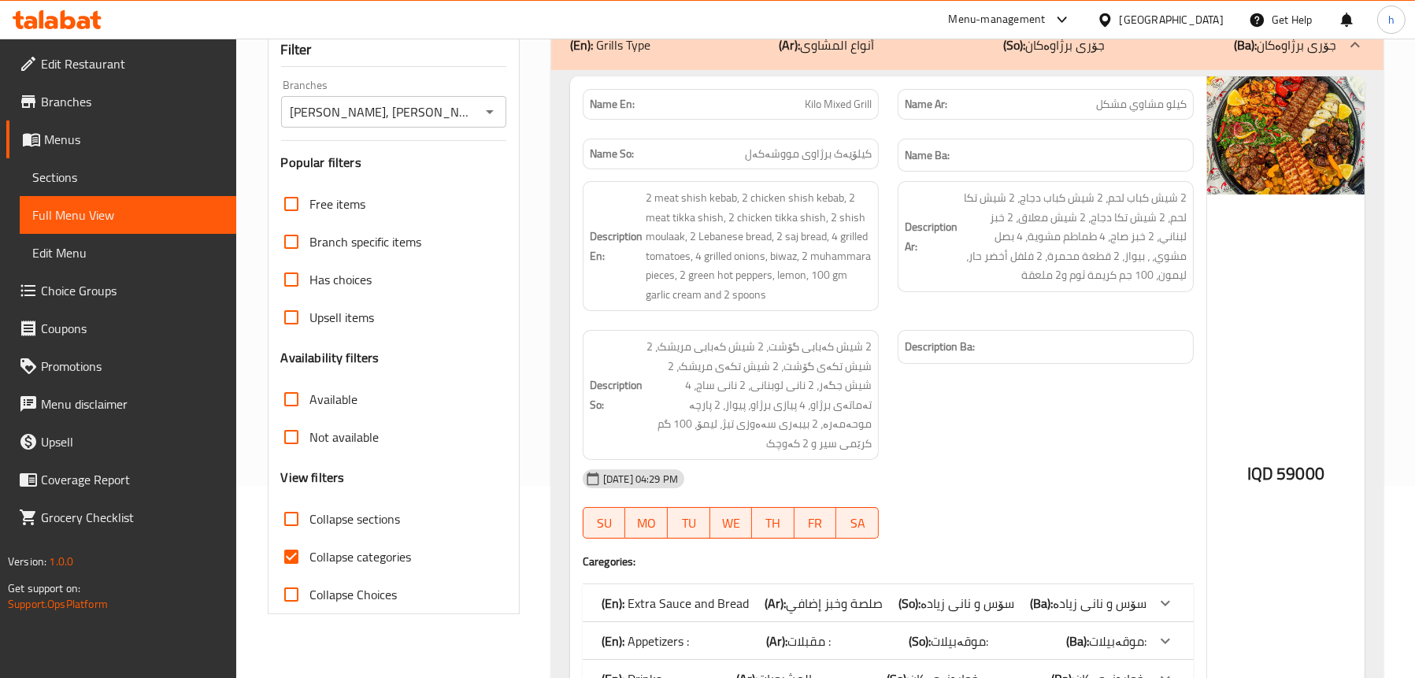
type input "Kilo Mixed Grill"
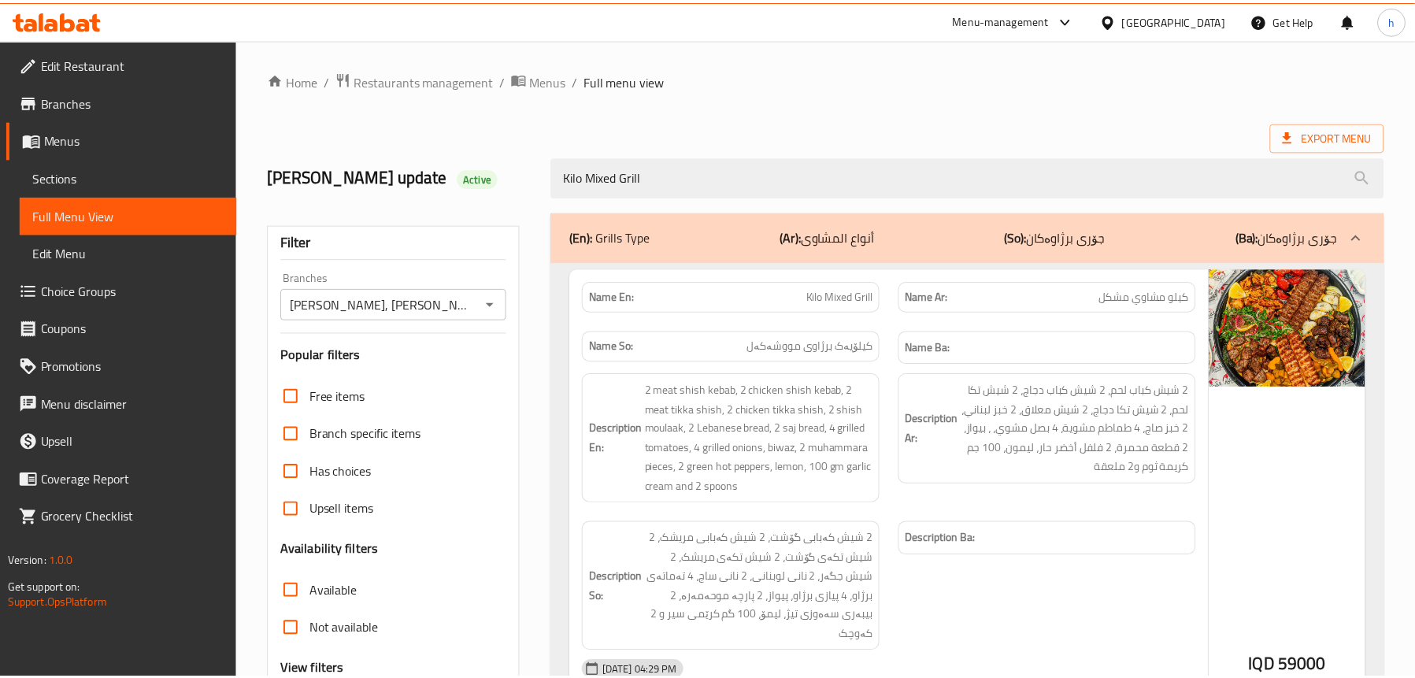
scroll to position [350, 0]
